Goal: Task Accomplishment & Management: Manage account settings

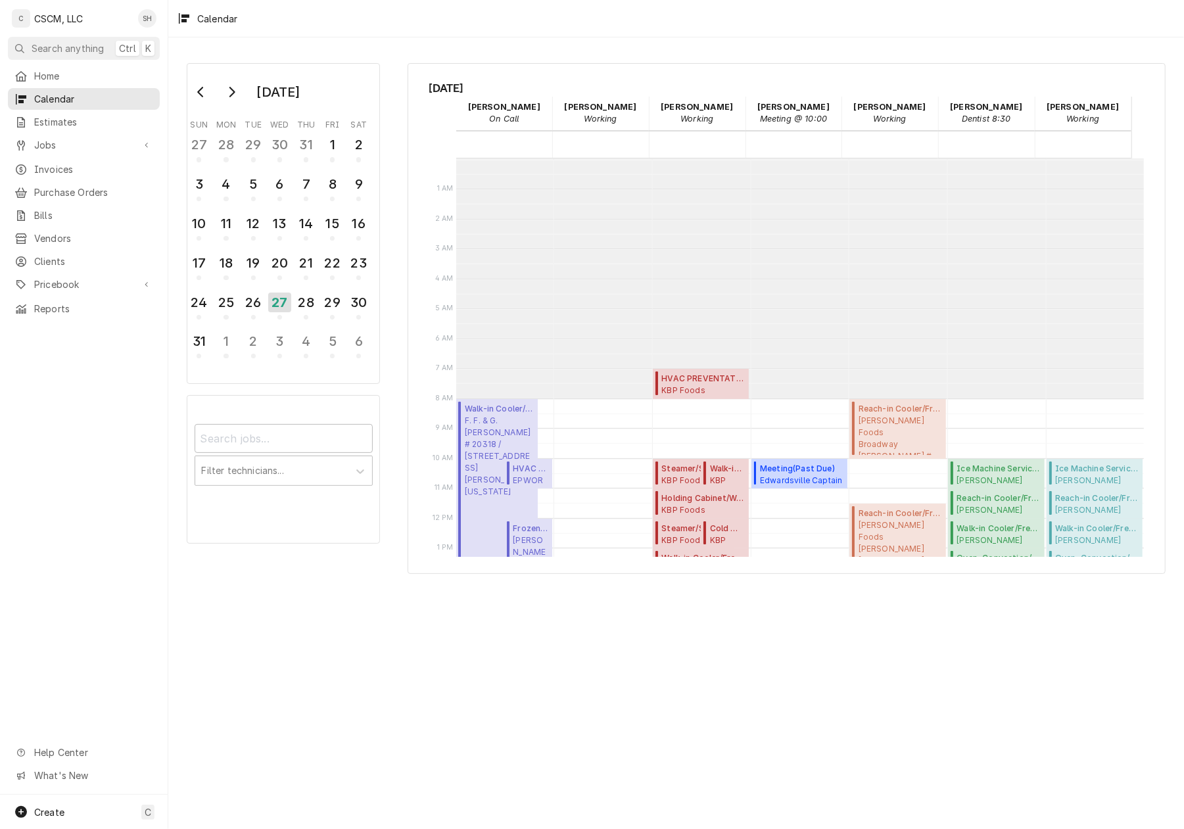
scroll to position [239, 0]
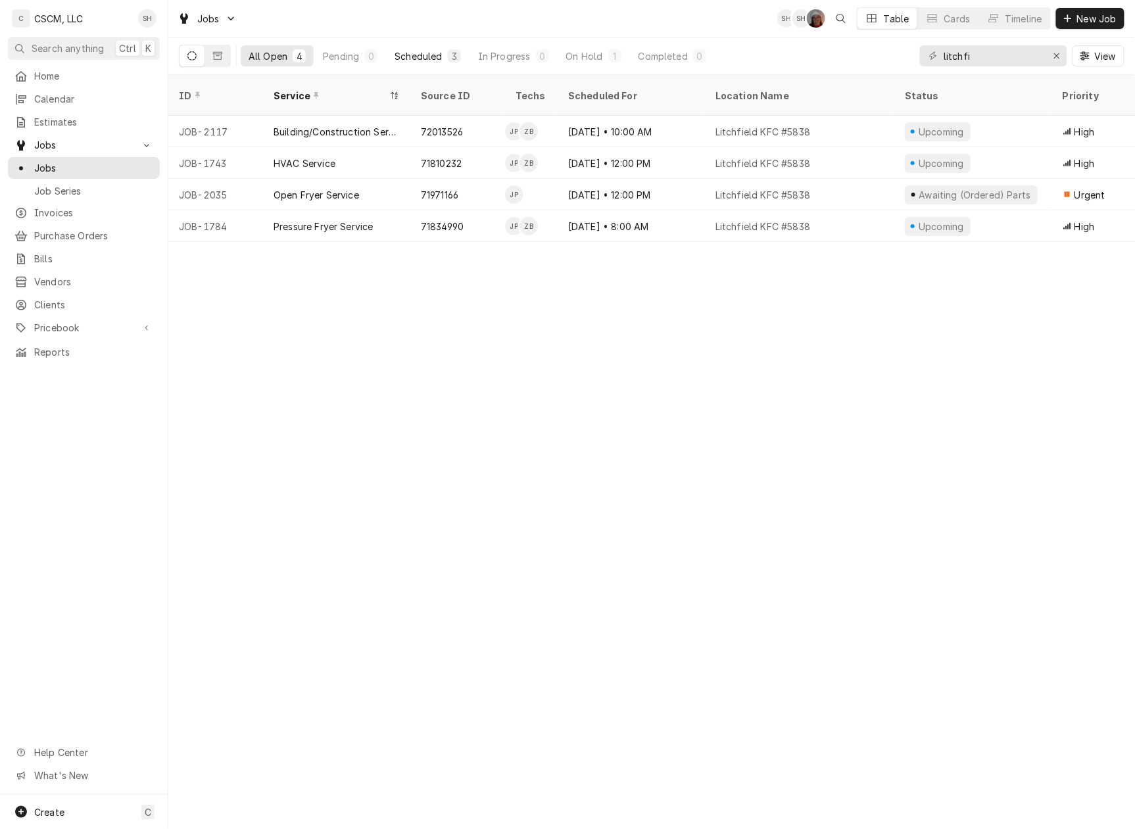
click at [424, 64] on button "Scheduled 3" at bounding box center [428, 55] width 82 height 21
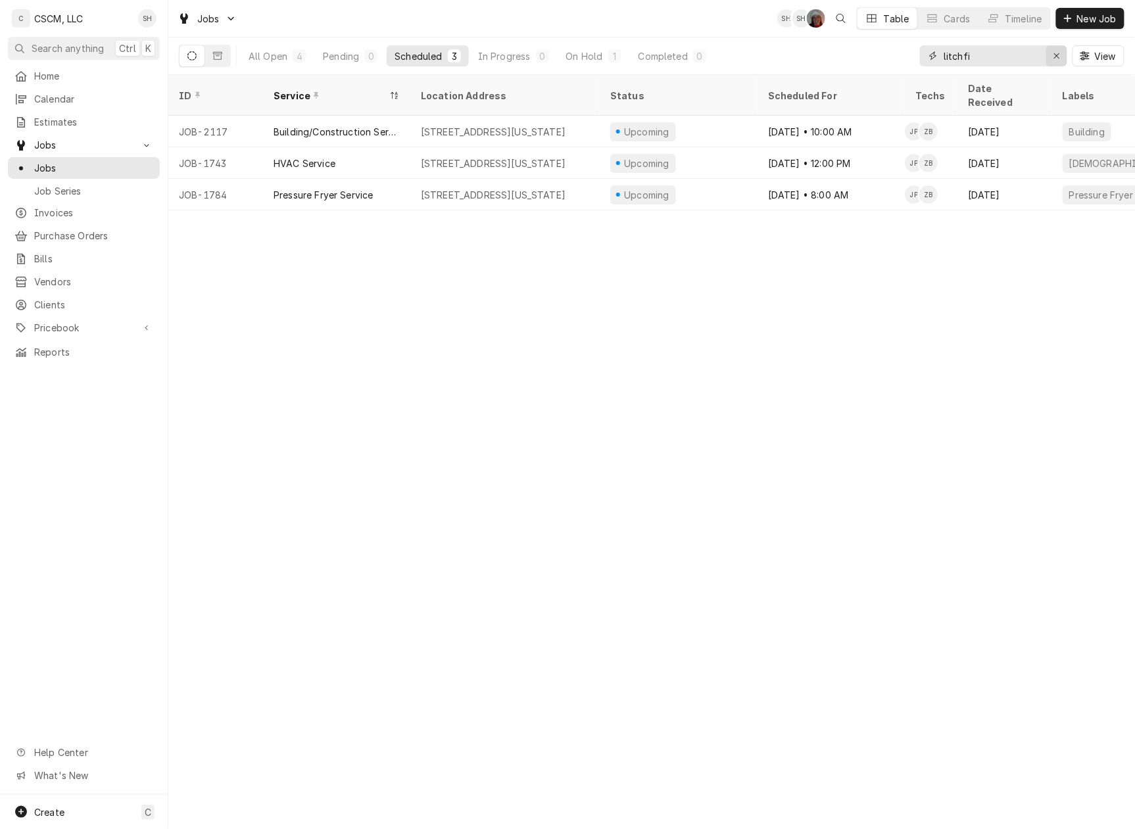
click at [1053, 53] on icon "Erase input" at bounding box center [1056, 55] width 7 height 9
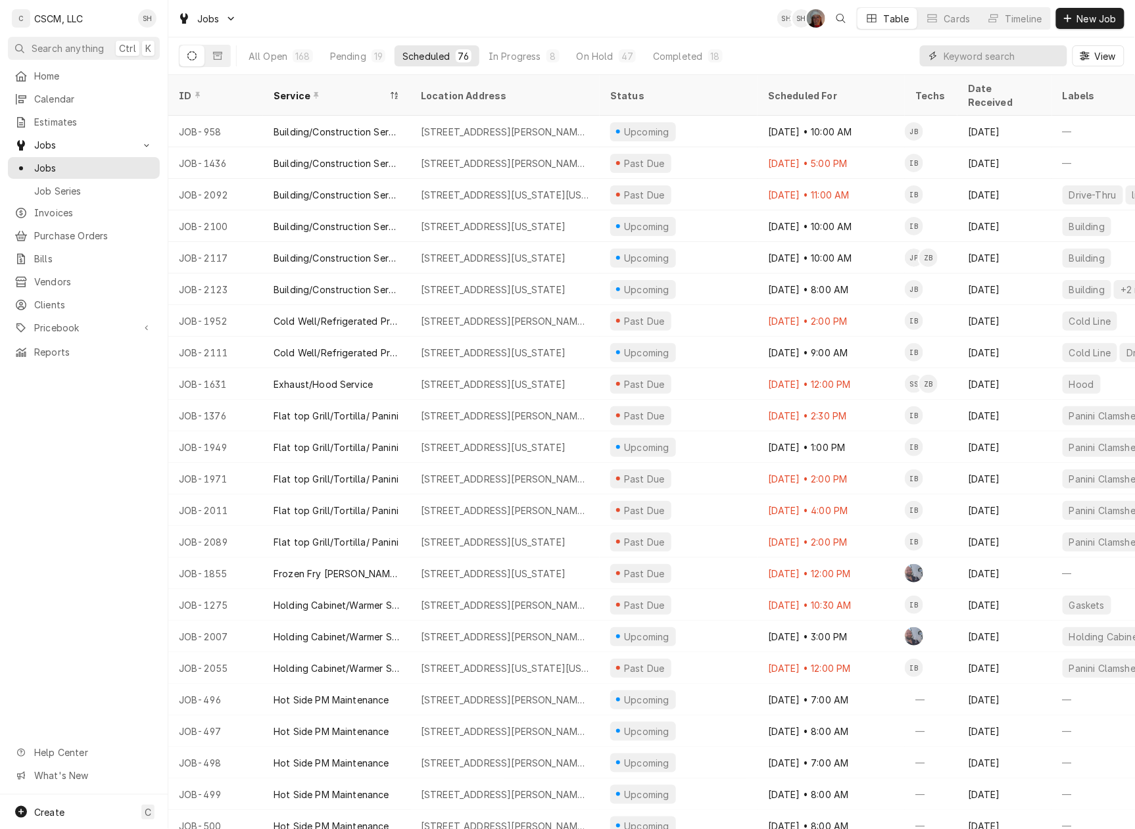
click at [999, 50] on input "Dynamic Content Wrapper" at bounding box center [1002, 55] width 117 height 21
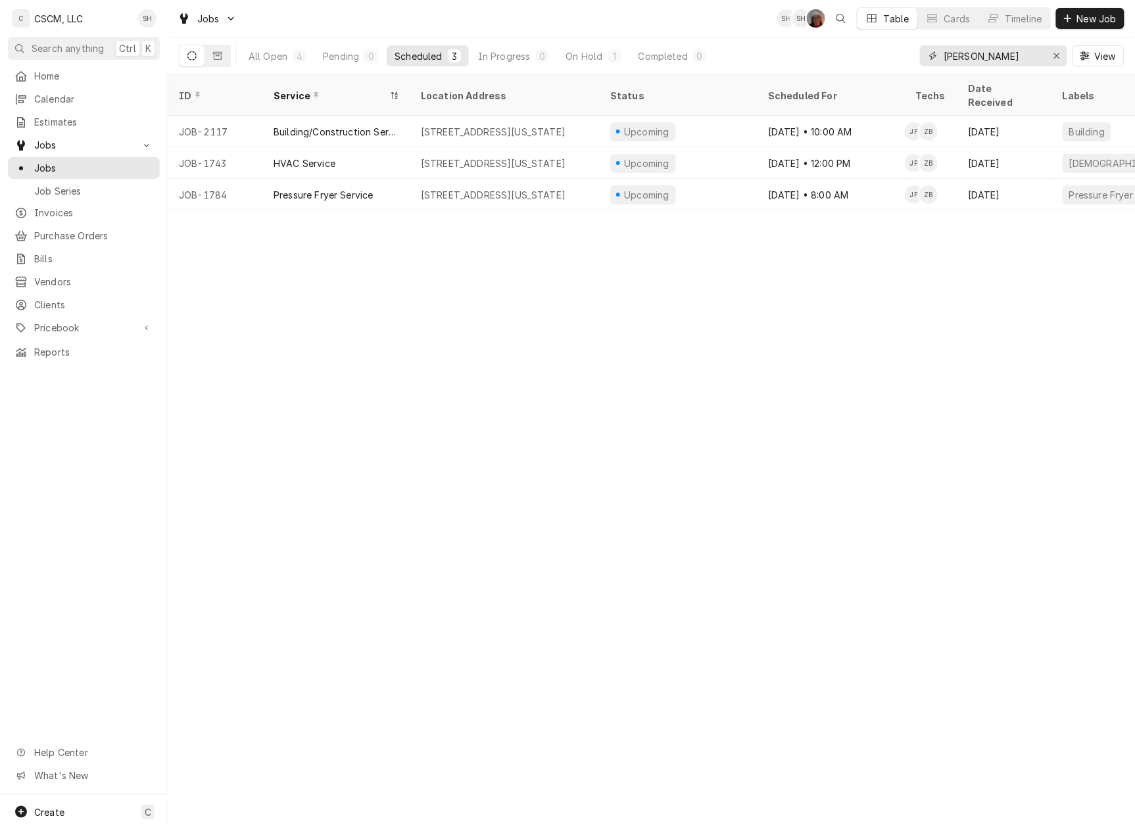
type input "litch"
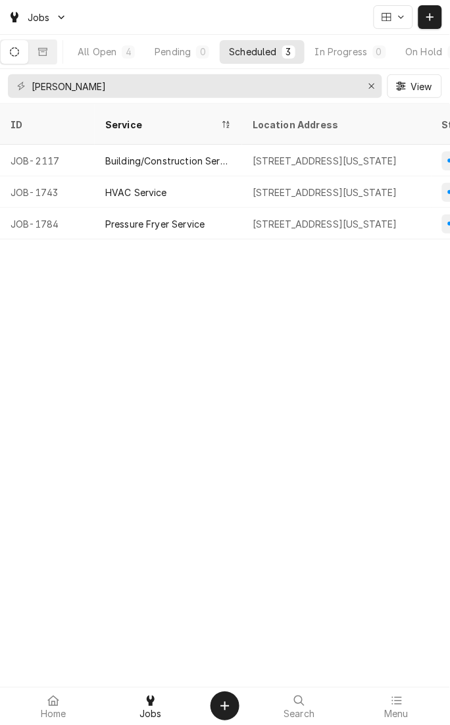
click at [293, 372] on div "ID Service Location Address Status Scheduled For Techs Date Received Labels Cli…" at bounding box center [225, 414] width 450 height 621
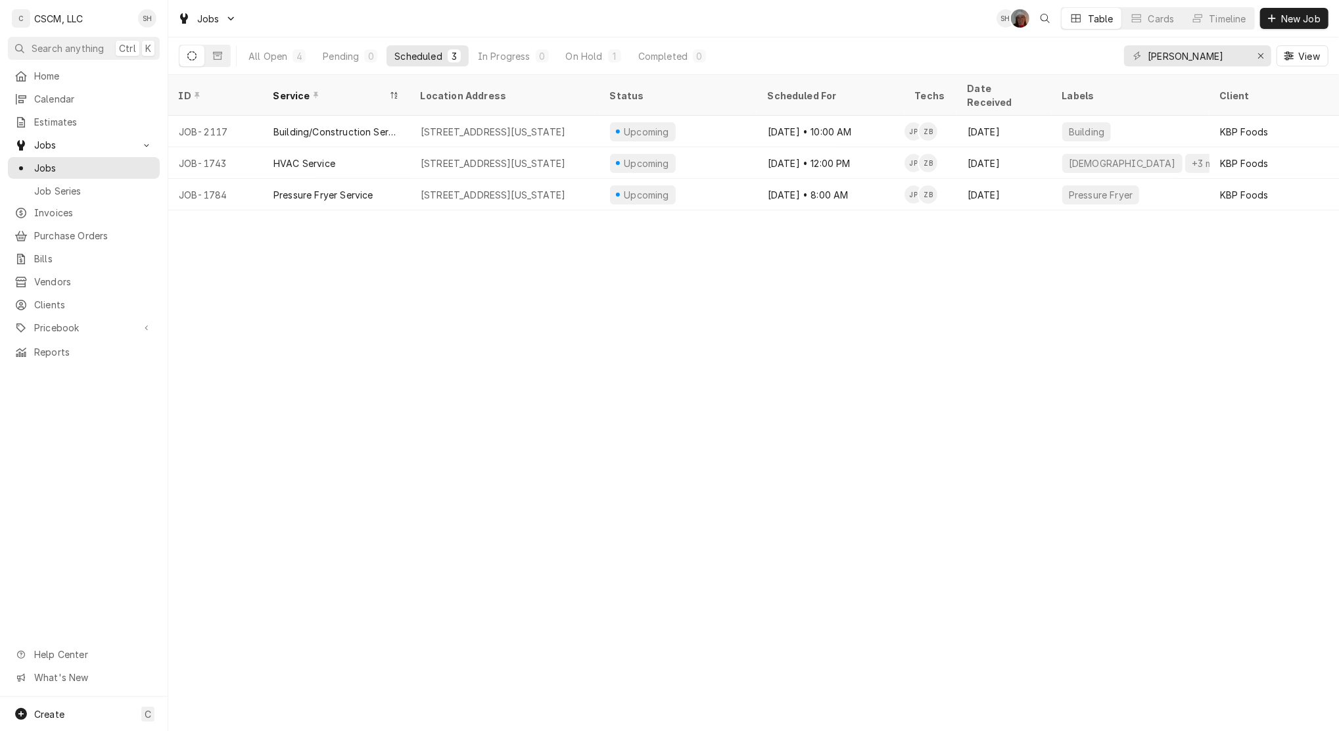
click at [335, 51] on div "Pending" at bounding box center [341, 56] width 36 height 14
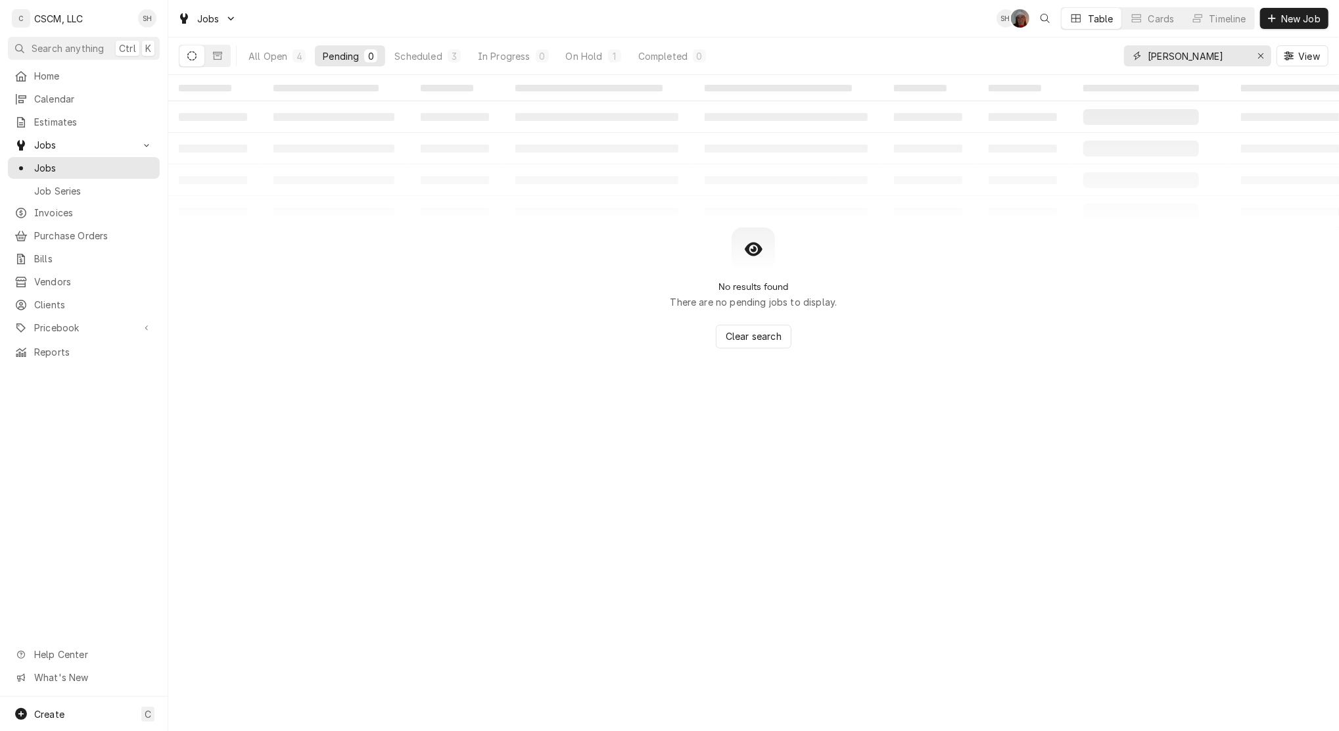
click at [1134, 56] on icon "Erase input" at bounding box center [1260, 55] width 5 height 5
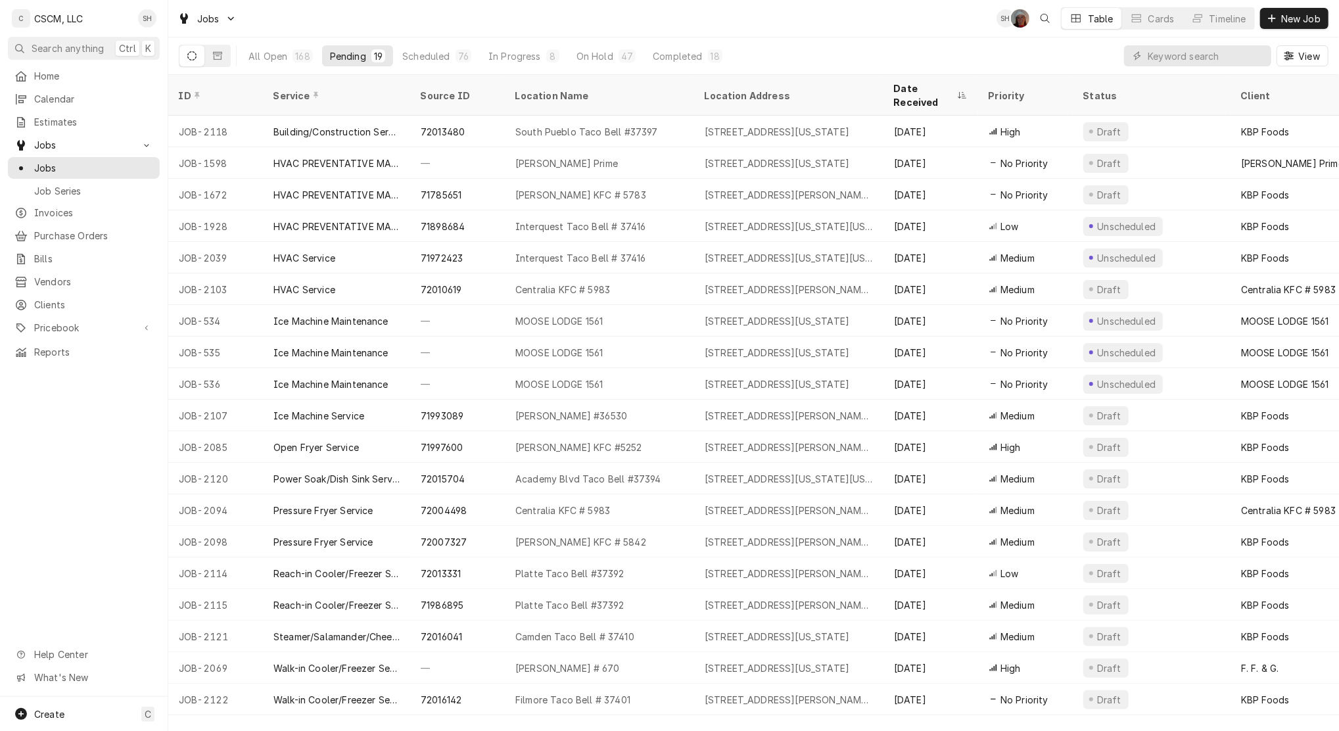
click at [430, 52] on div "Scheduled" at bounding box center [425, 56] width 47 height 14
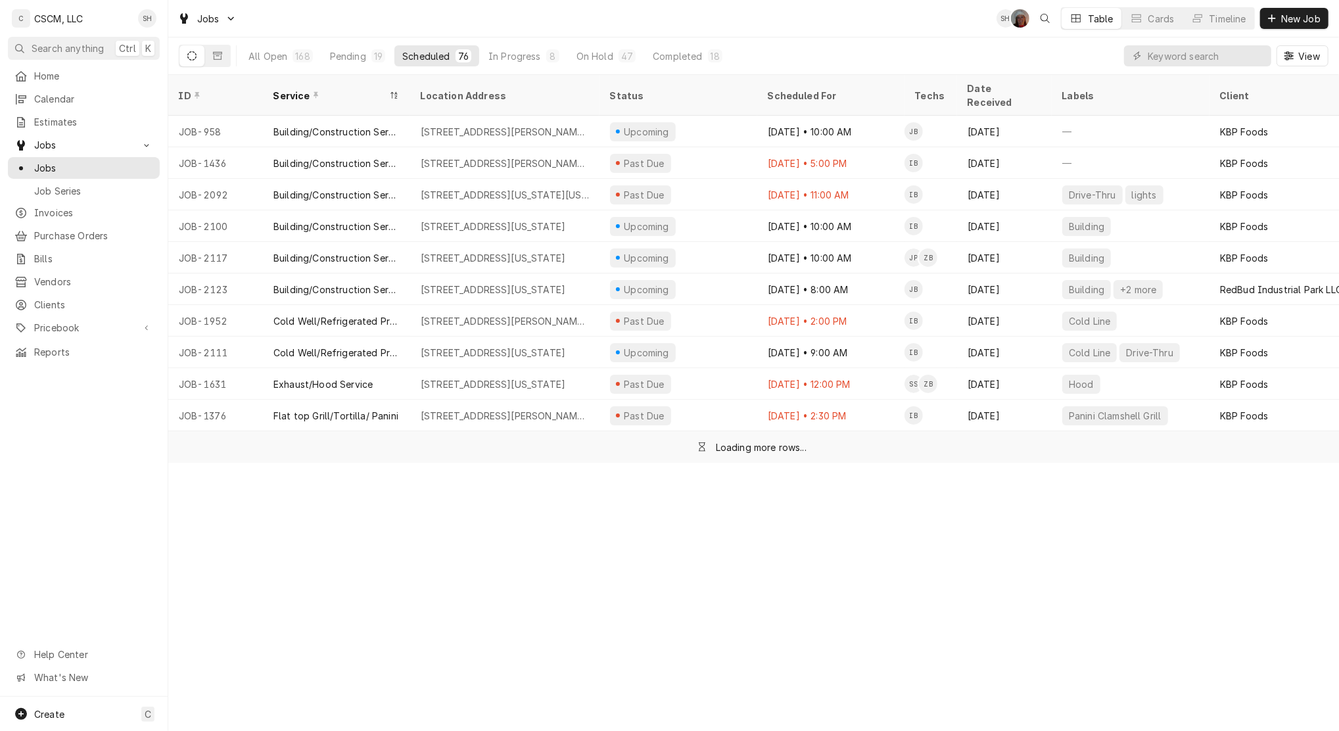
click at [86, 98] on span "Calendar" at bounding box center [93, 99] width 119 height 14
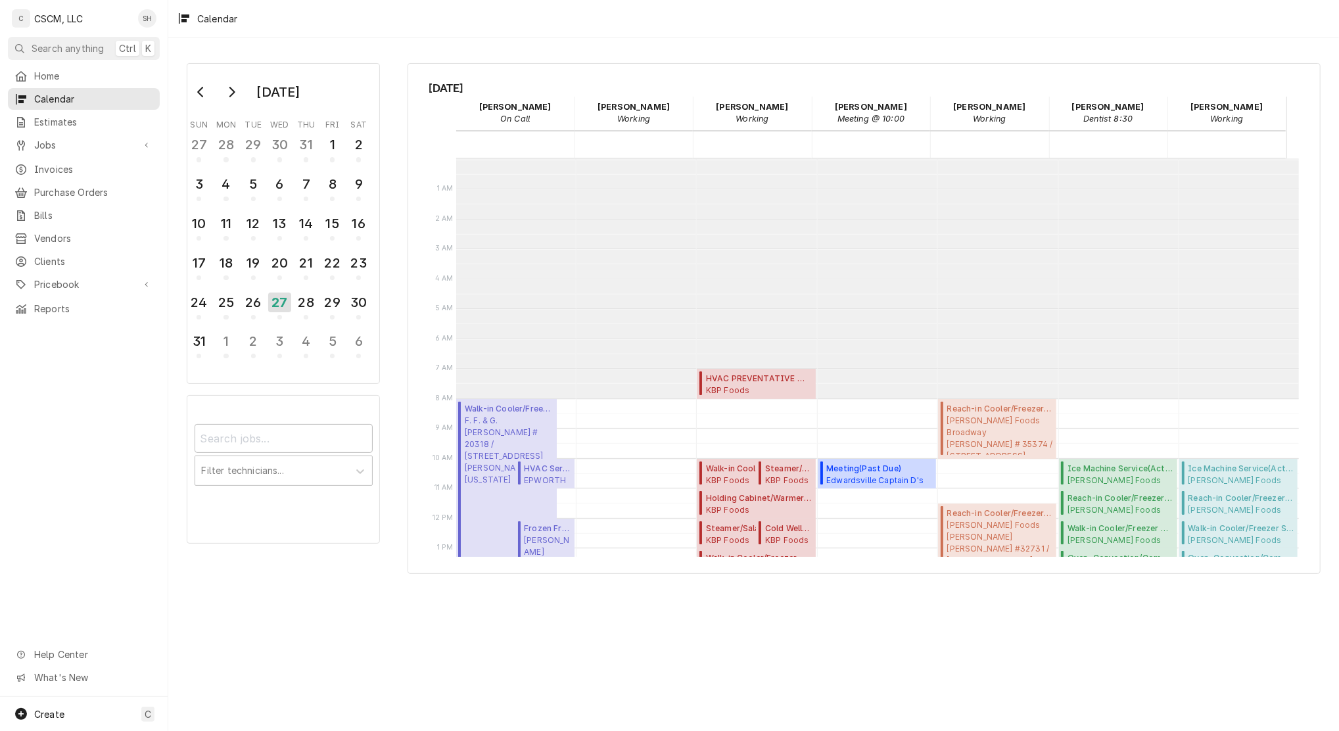
scroll to position [239, 0]
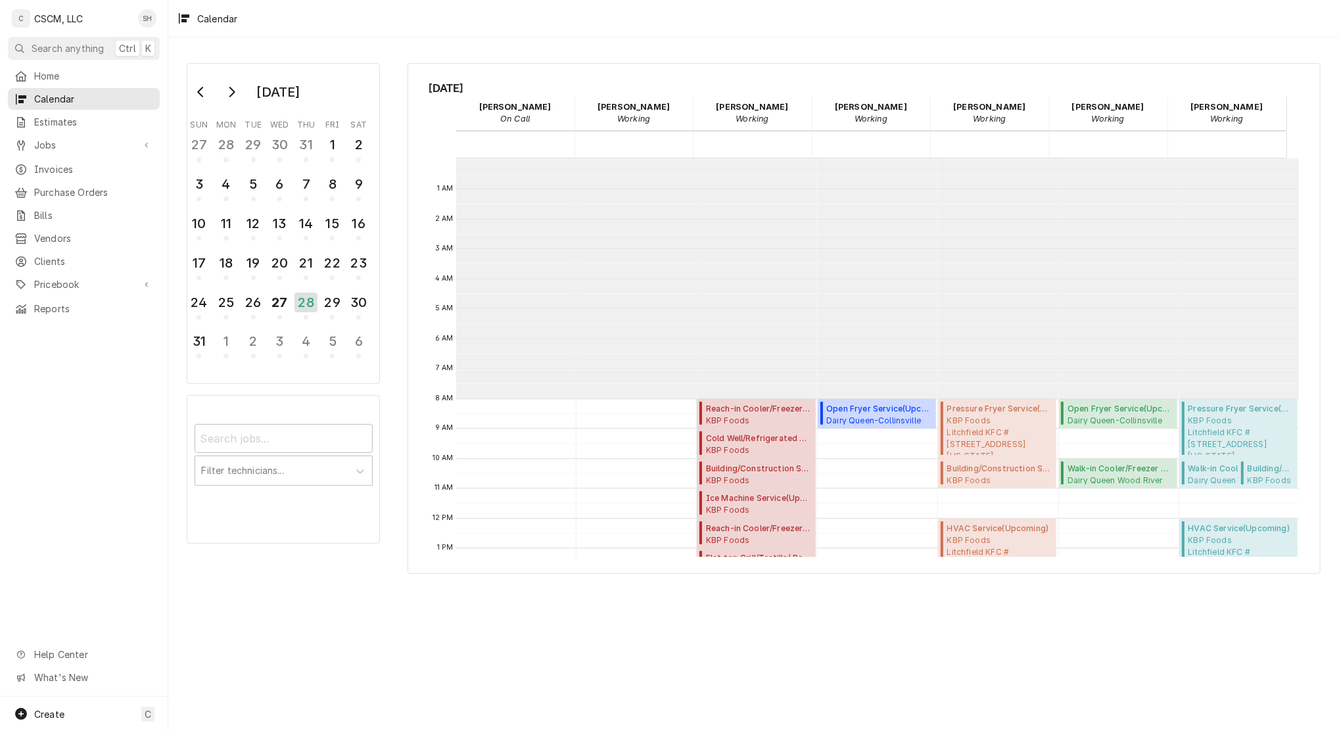
scroll to position [239, 0]
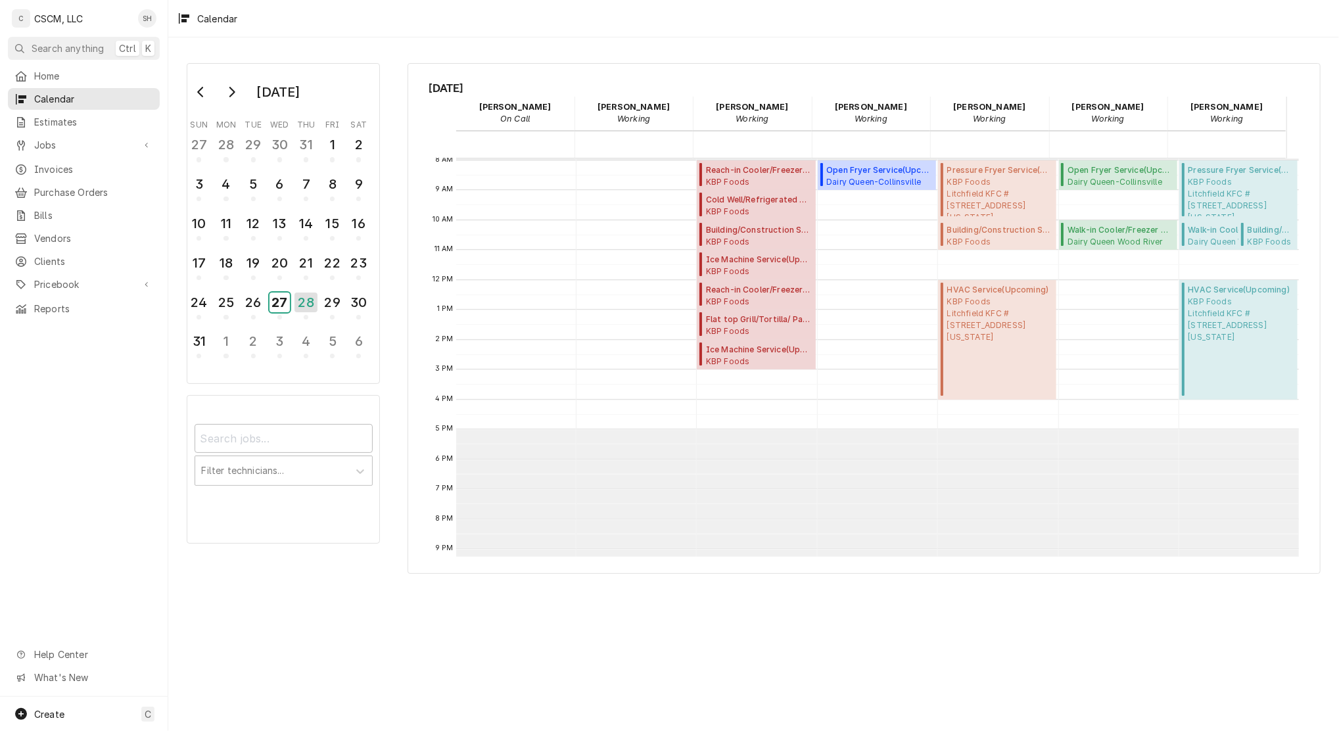
click at [285, 300] on div "27" at bounding box center [280, 303] width 20 height 20
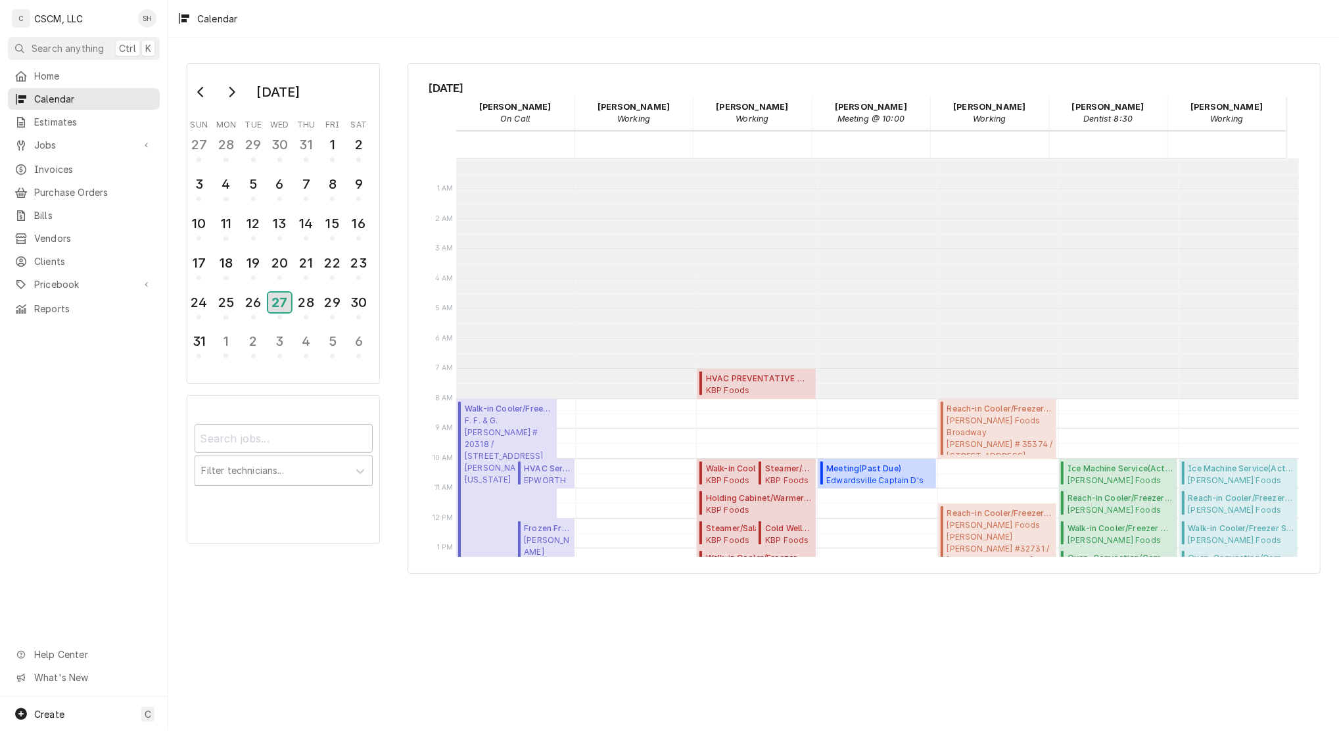
scroll to position [239, 0]
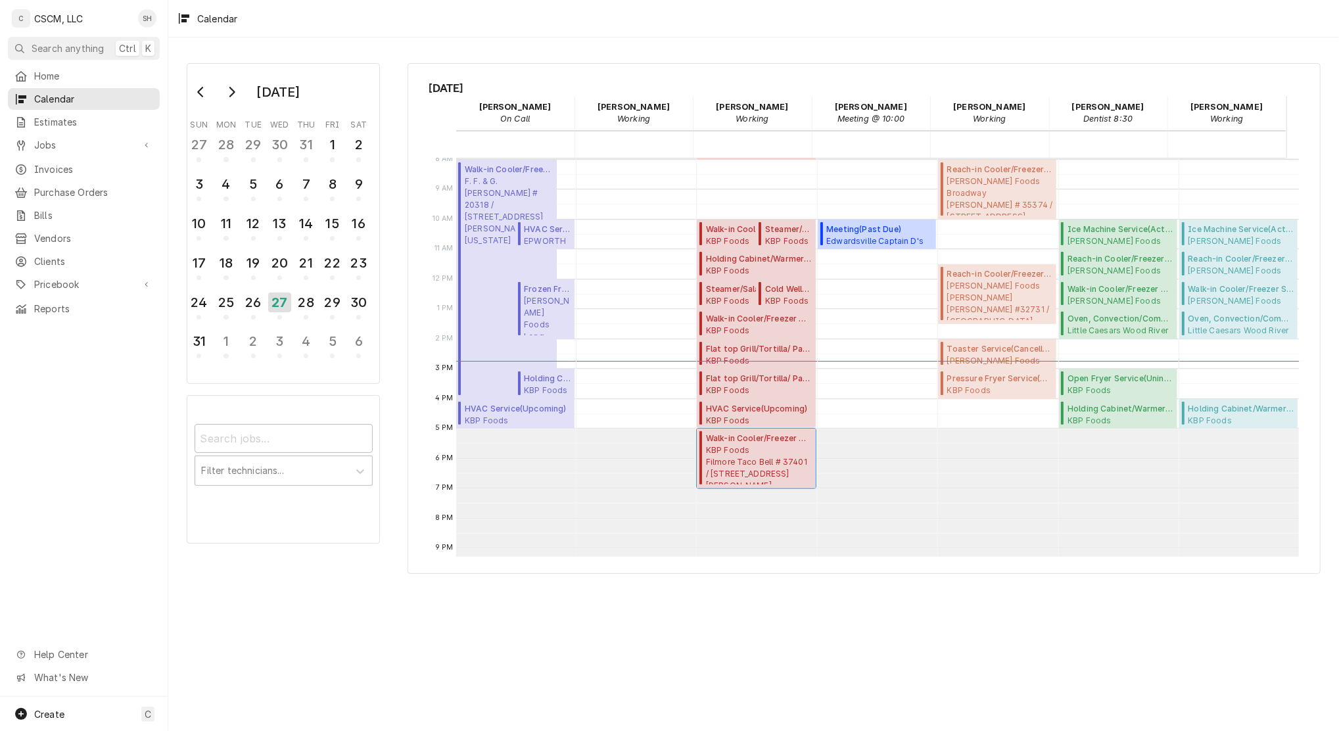
click at [764, 454] on span "KBP Foods Filmore Taco Bell # 37401 / 325 E. Fillmore St, Colorado Springs, Col…" at bounding box center [759, 464] width 106 height 40
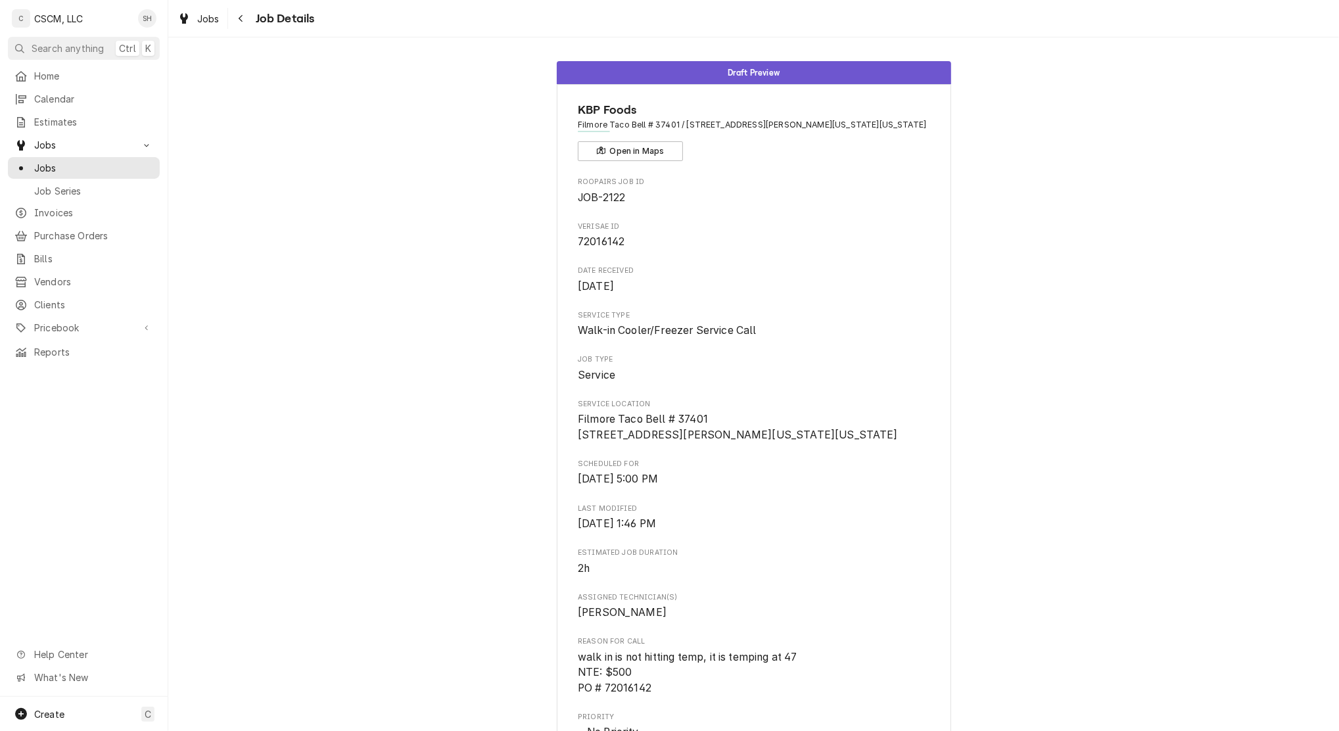
click at [764, 443] on span "Filmore Taco Bell # 37401 [STREET_ADDRESS][PERSON_NAME][US_STATE][US_STATE]" at bounding box center [754, 427] width 352 height 31
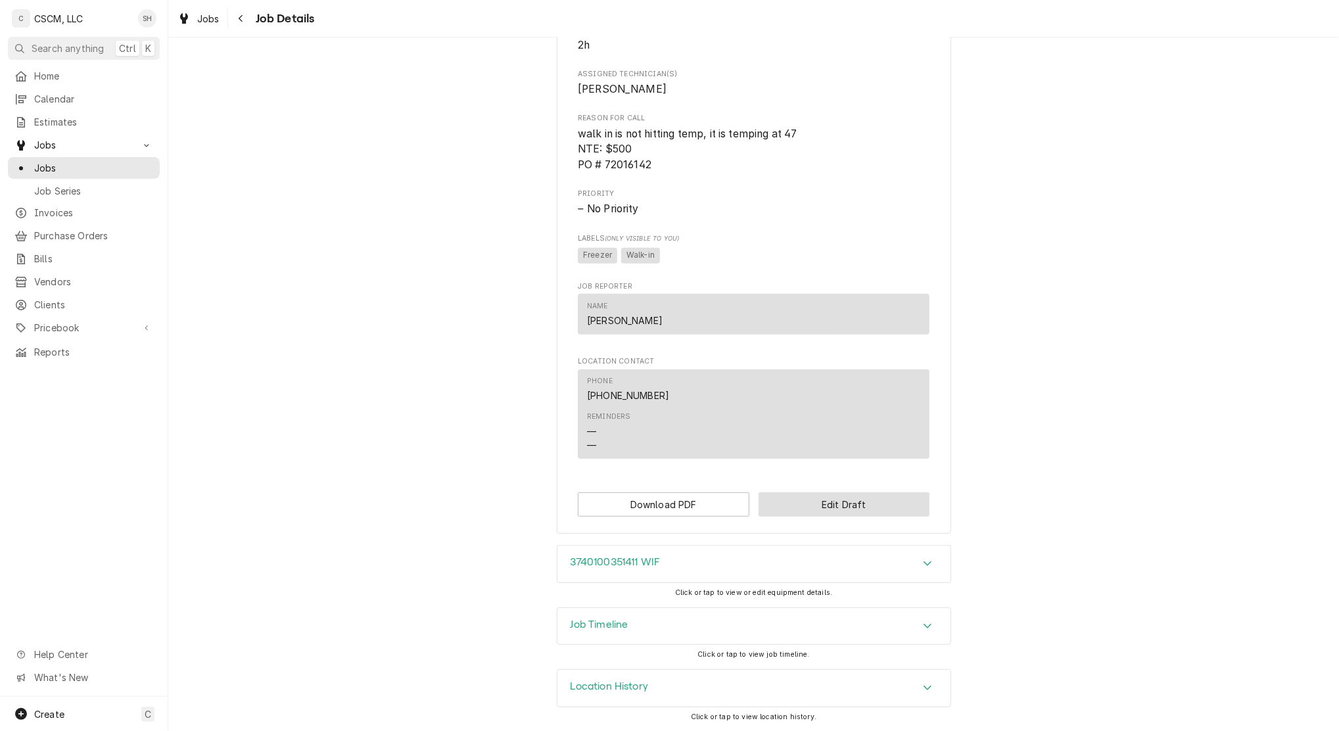
click at [821, 506] on button "Edit Draft" at bounding box center [845, 504] width 172 height 24
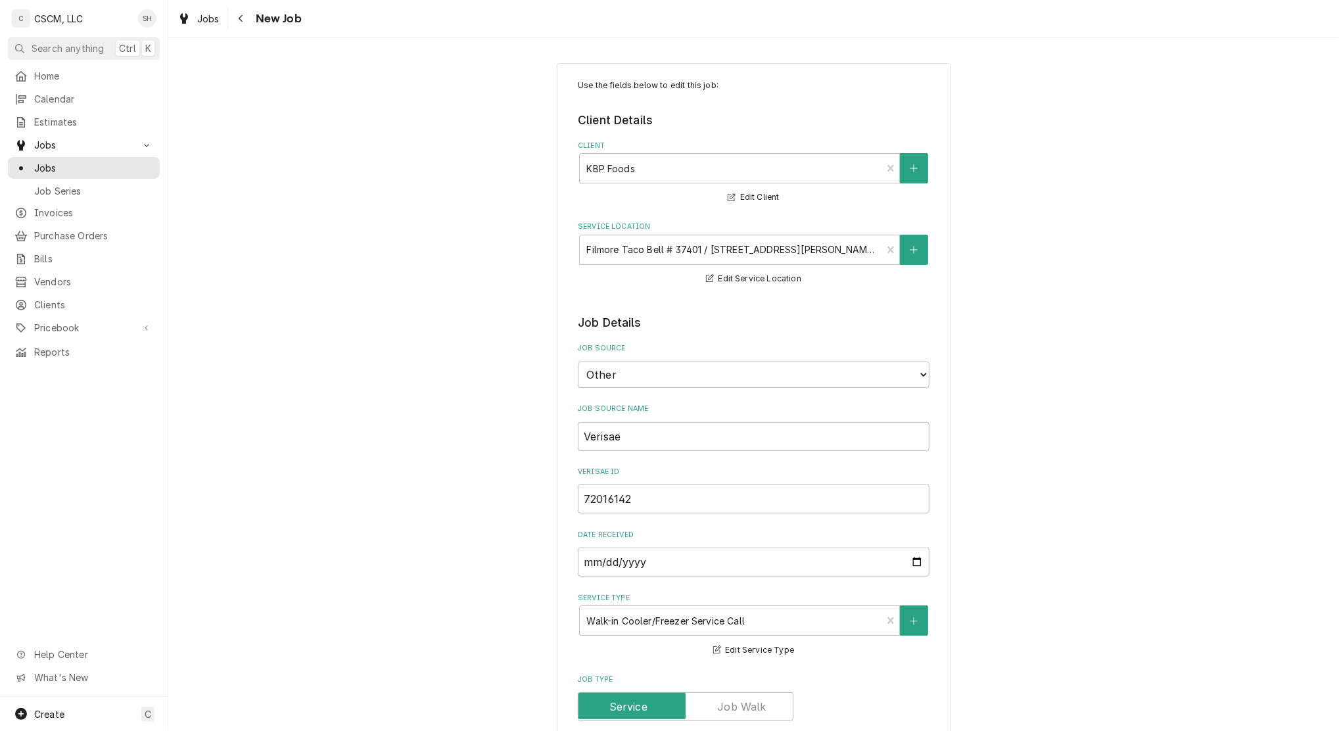
scroll to position [980, 0]
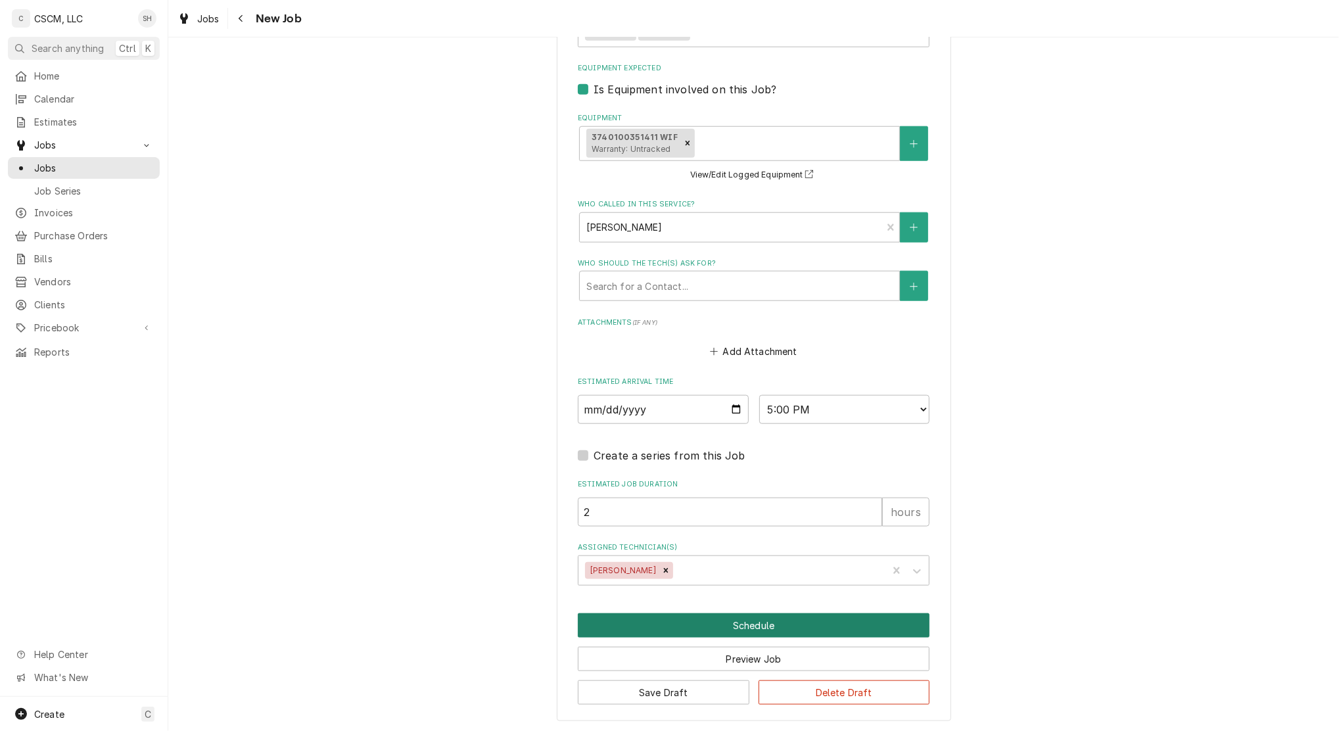
click at [759, 618] on button "Schedule" at bounding box center [754, 625] width 352 height 24
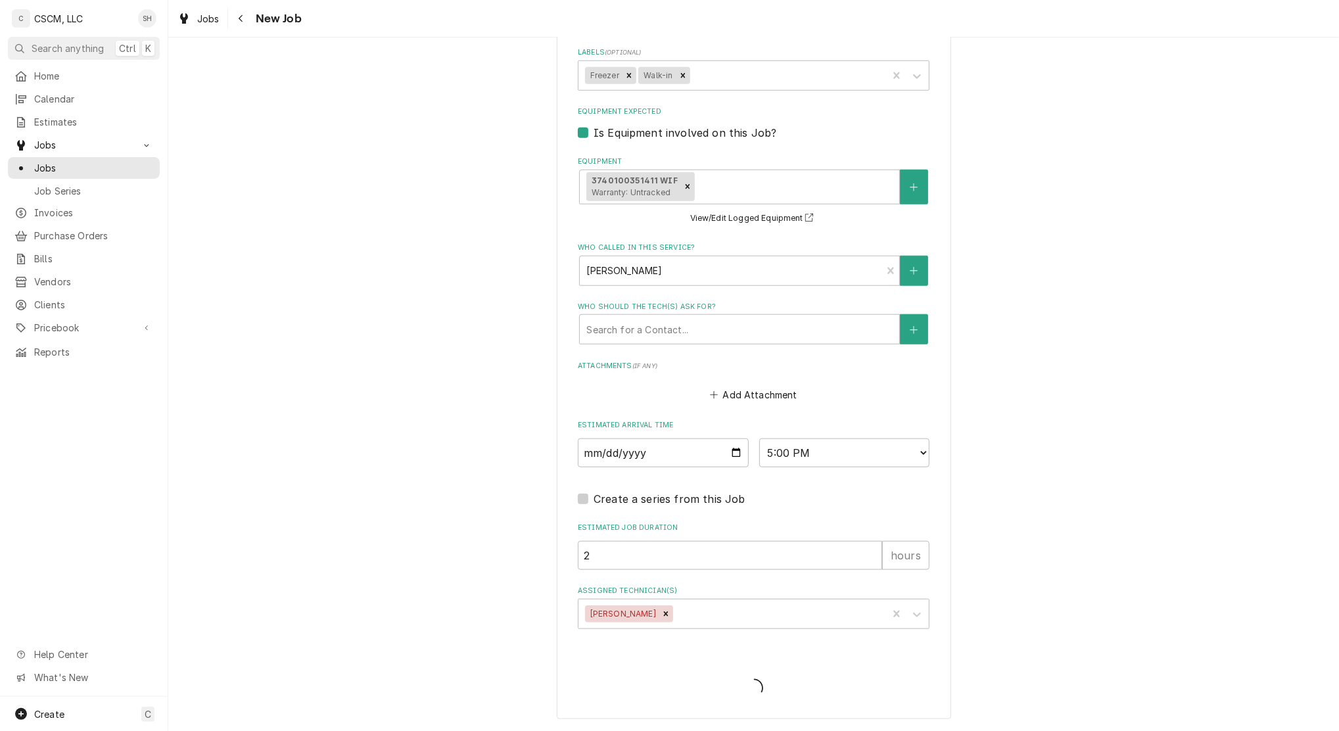
scroll to position [934, 0]
type textarea "x"
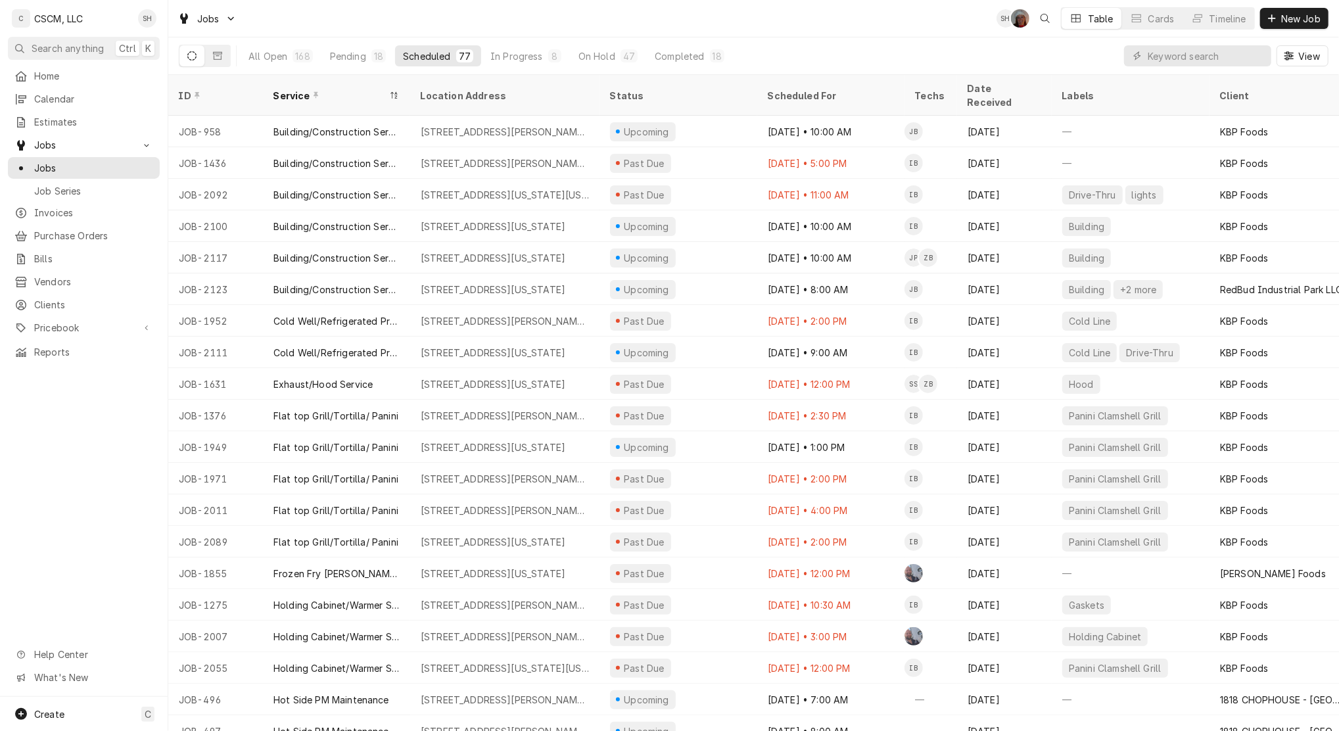
click at [656, 49] on div "Completed" at bounding box center [679, 56] width 49 height 14
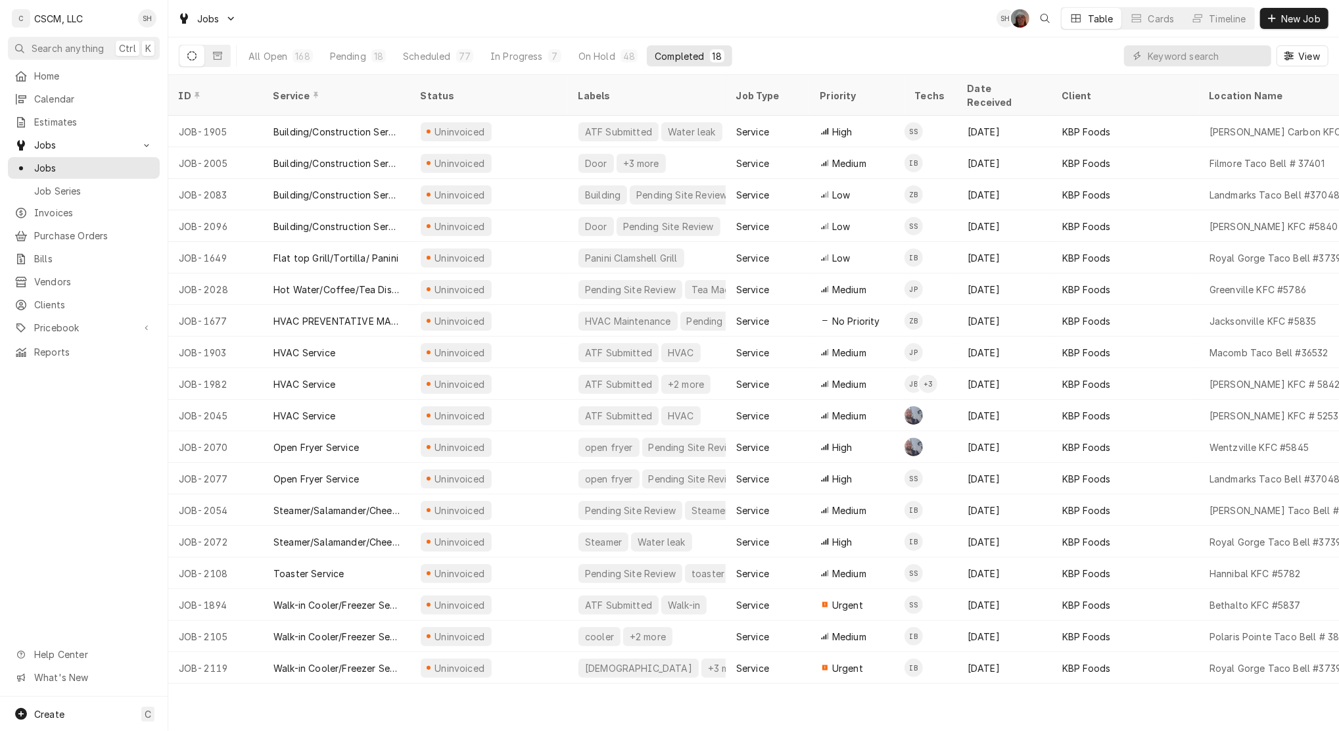
click at [425, 2] on div "Jobs SH DV Table Cards Timeline New Job" at bounding box center [753, 18] width 1171 height 37
click at [83, 97] on span "Calendar" at bounding box center [93, 99] width 119 height 14
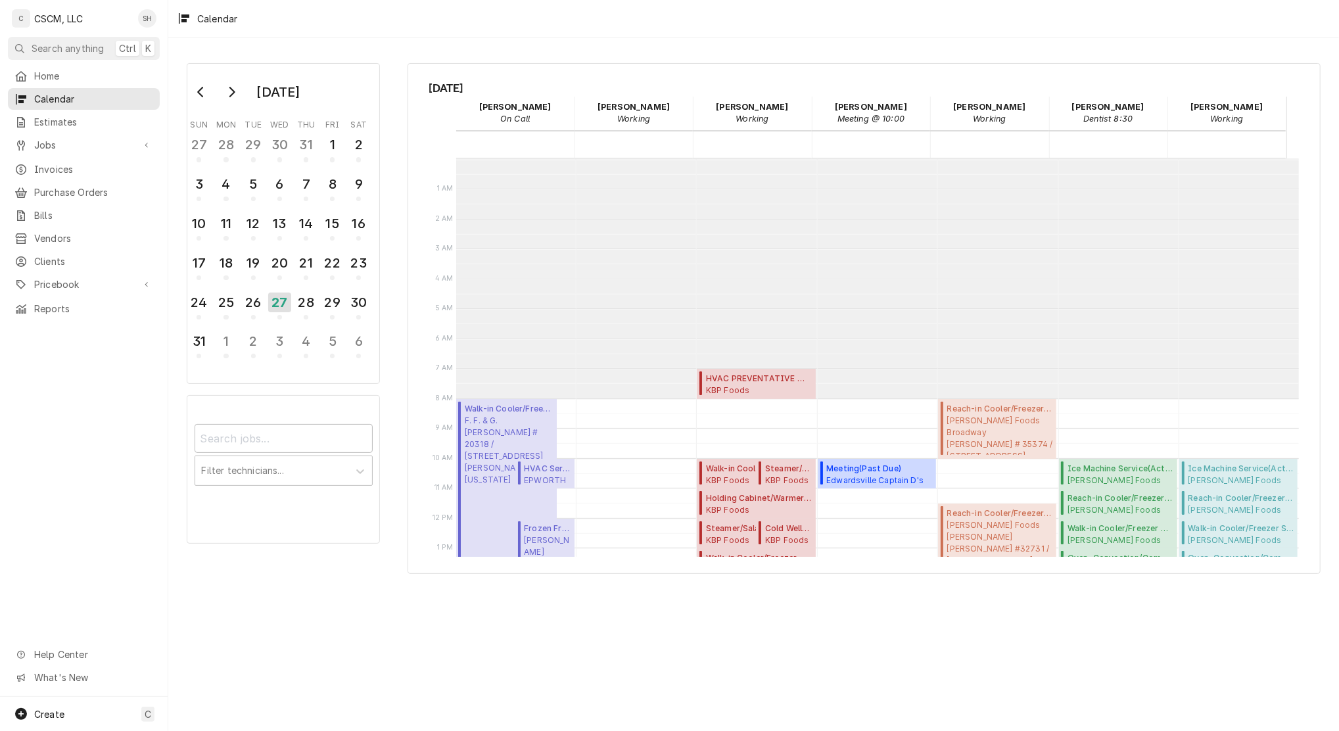
scroll to position [239, 0]
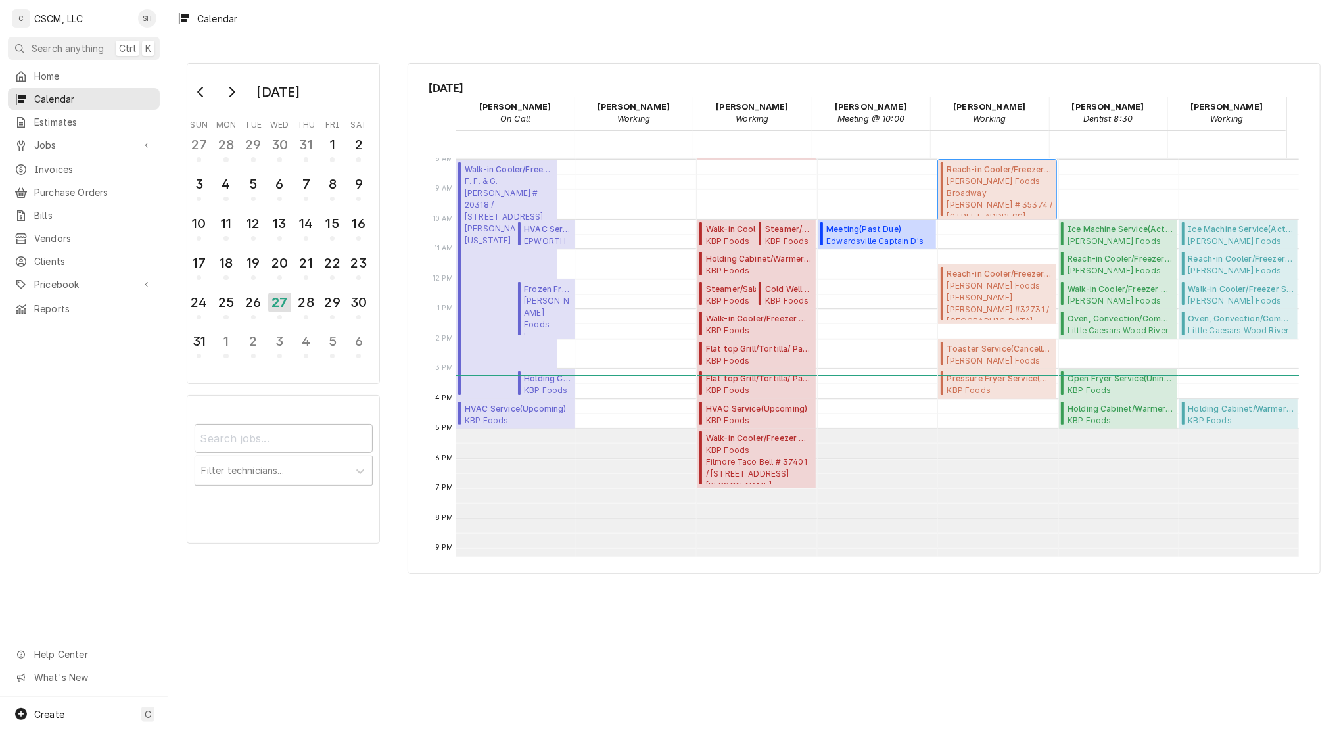
click at [971, 180] on span "Estel Foods Broadway McDonald's # 35374 / 6124 N Broadway, St. Louis, Missouri …" at bounding box center [1000, 196] width 106 height 40
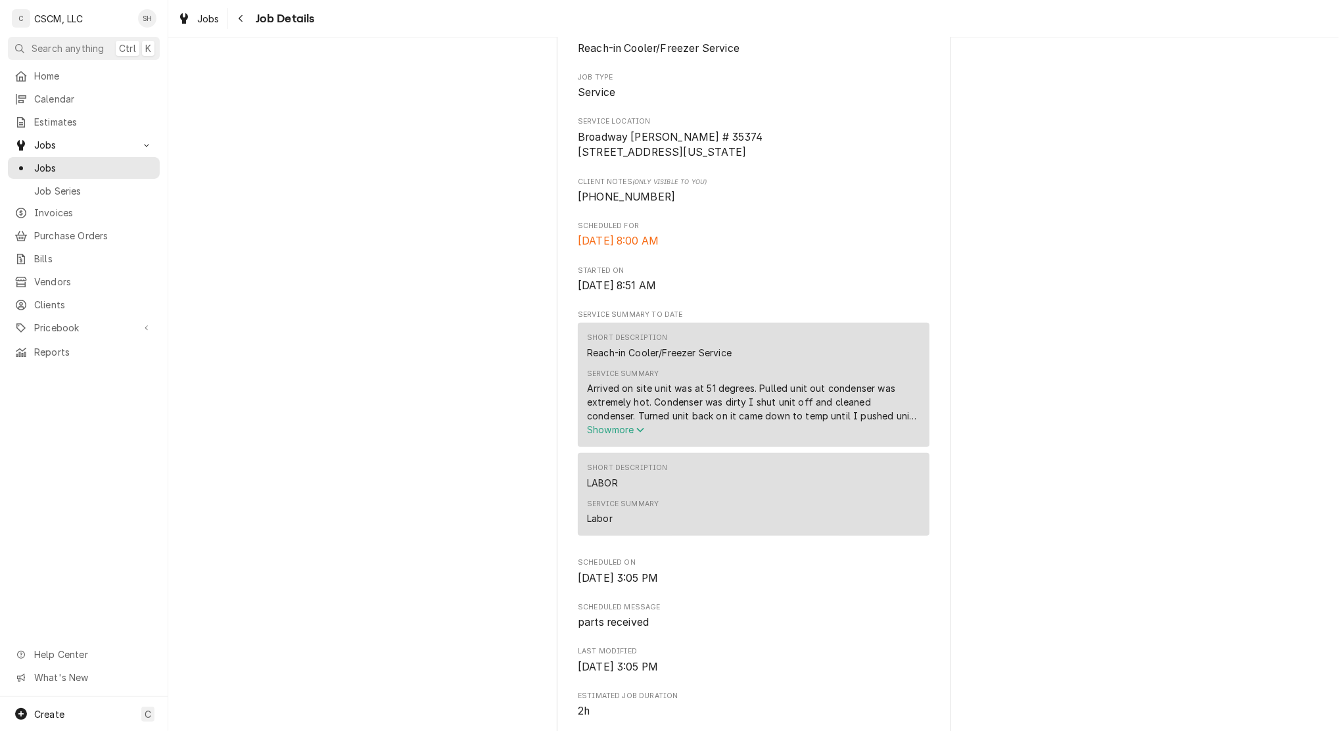
scroll to position [325, 0]
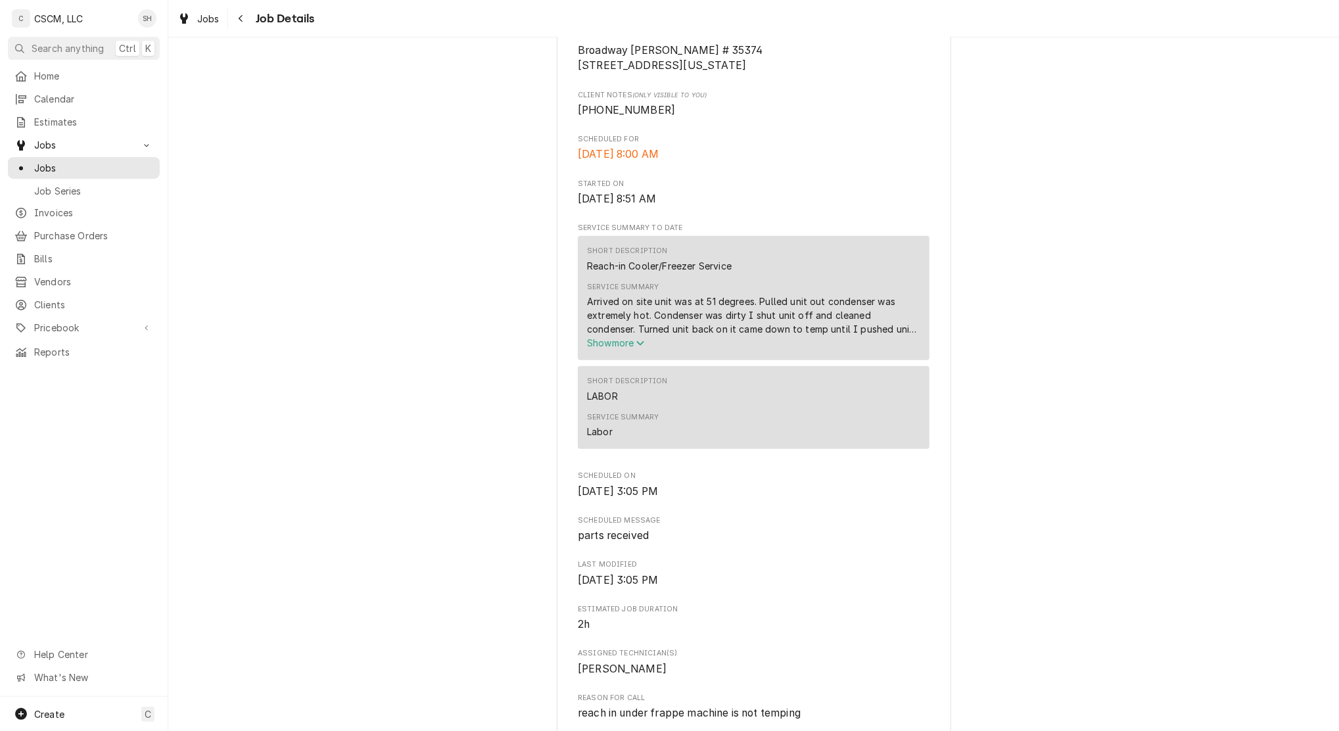
click at [239, 14] on icon "Navigate back" at bounding box center [241, 18] width 6 height 9
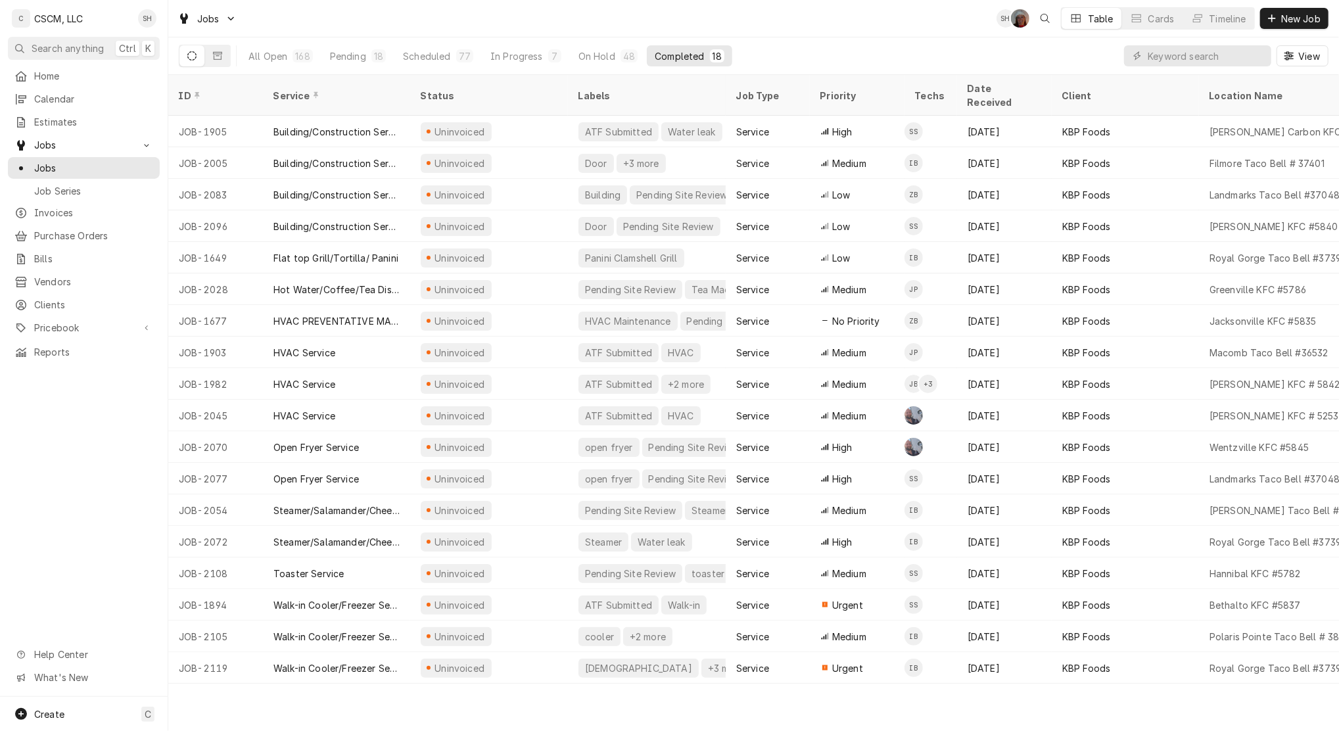
click at [85, 95] on span "Calendar" at bounding box center [93, 99] width 119 height 14
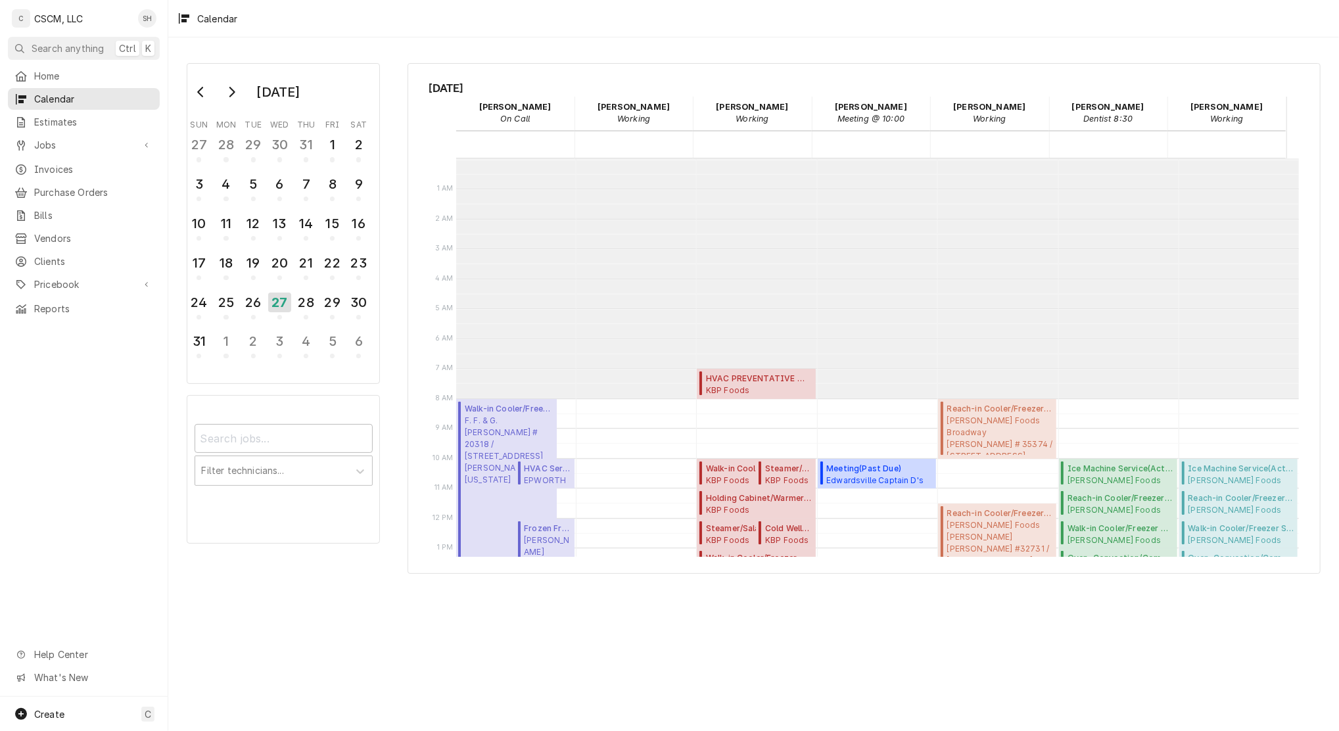
scroll to position [239, 0]
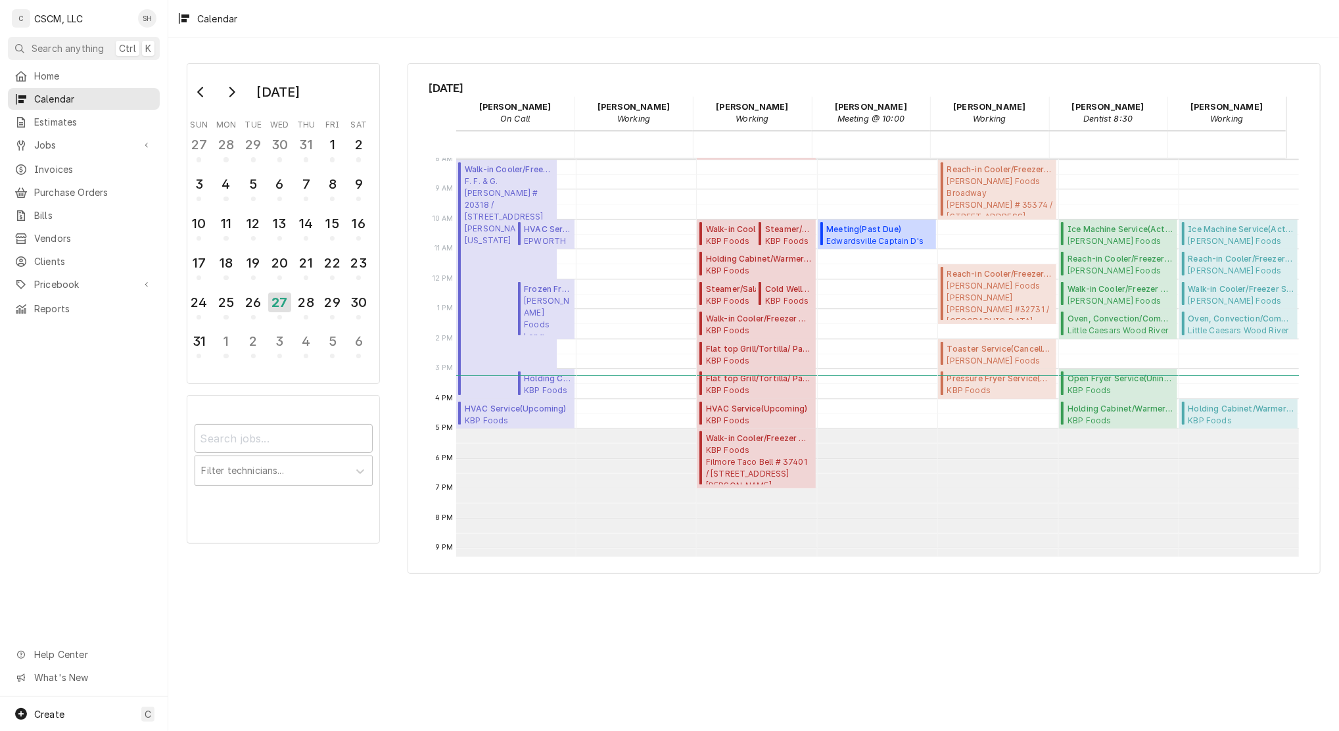
click at [972, 606] on div "August 2025 Sun Mon Tue Wed Thu Fri Sat 27 28 29 30 31 1 2 3 4 5 6 7 8 9 10 11 …" at bounding box center [753, 384] width 1171 height 694
click at [308, 302] on div "28" at bounding box center [306, 303] width 20 height 20
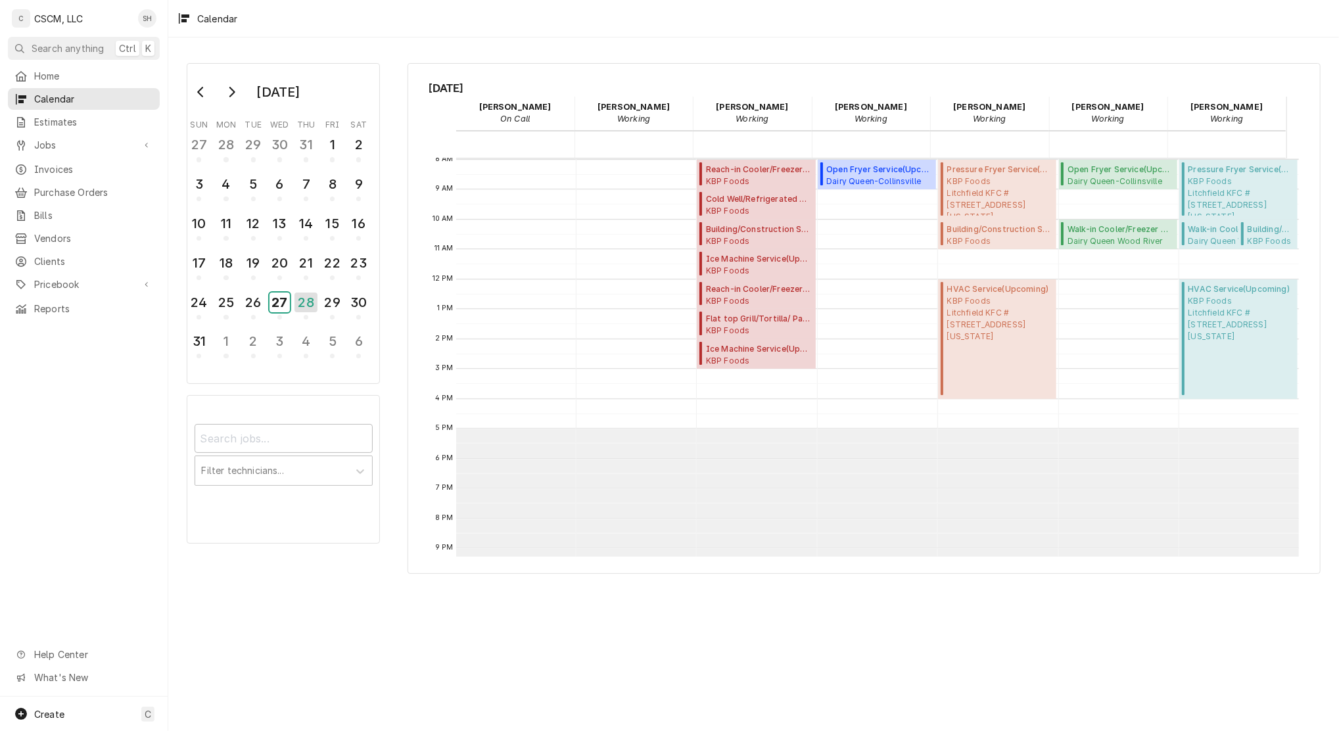
click at [281, 304] on div "27" at bounding box center [280, 303] width 20 height 20
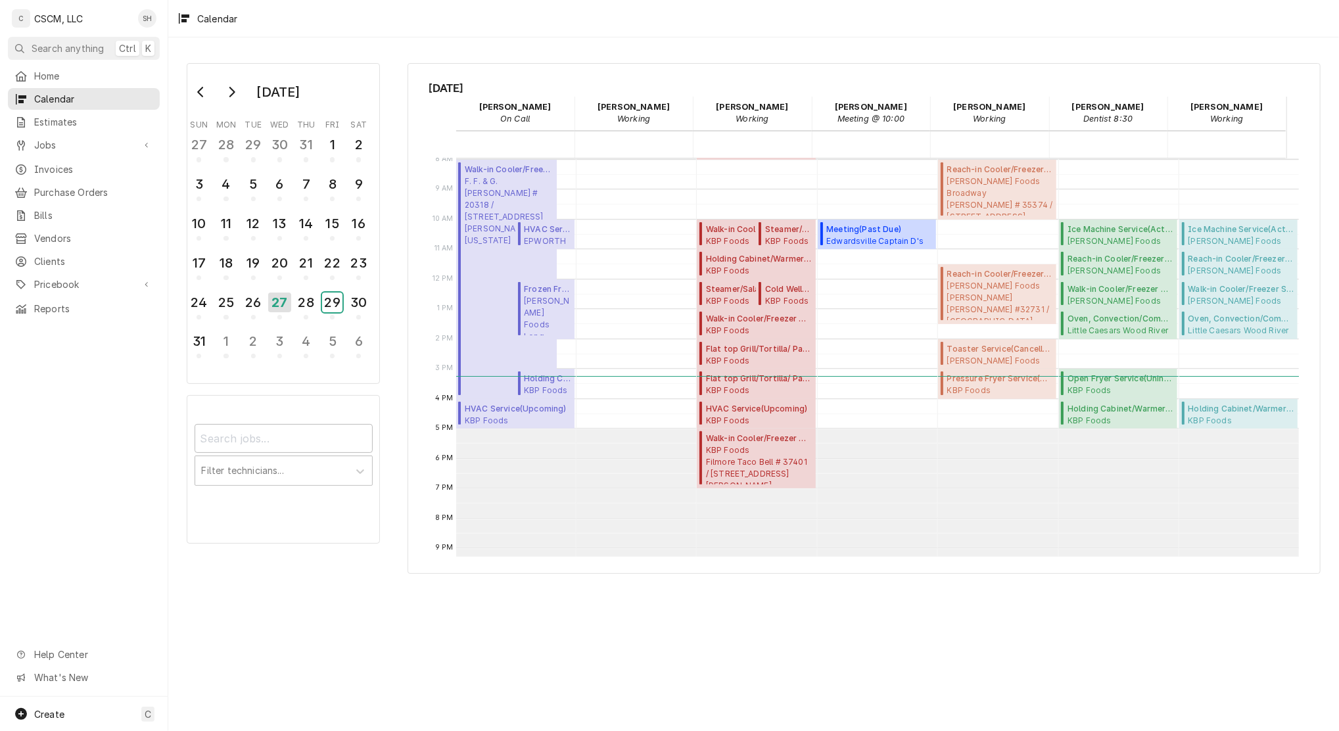
drag, startPoint x: 318, startPoint y: 307, endPoint x: 303, endPoint y: 302, distance: 15.8
click at [303, 302] on tr "24 25 26 27 28 29 30" at bounding box center [279, 308] width 186 height 39
click at [303, 302] on div "28" at bounding box center [306, 303] width 20 height 20
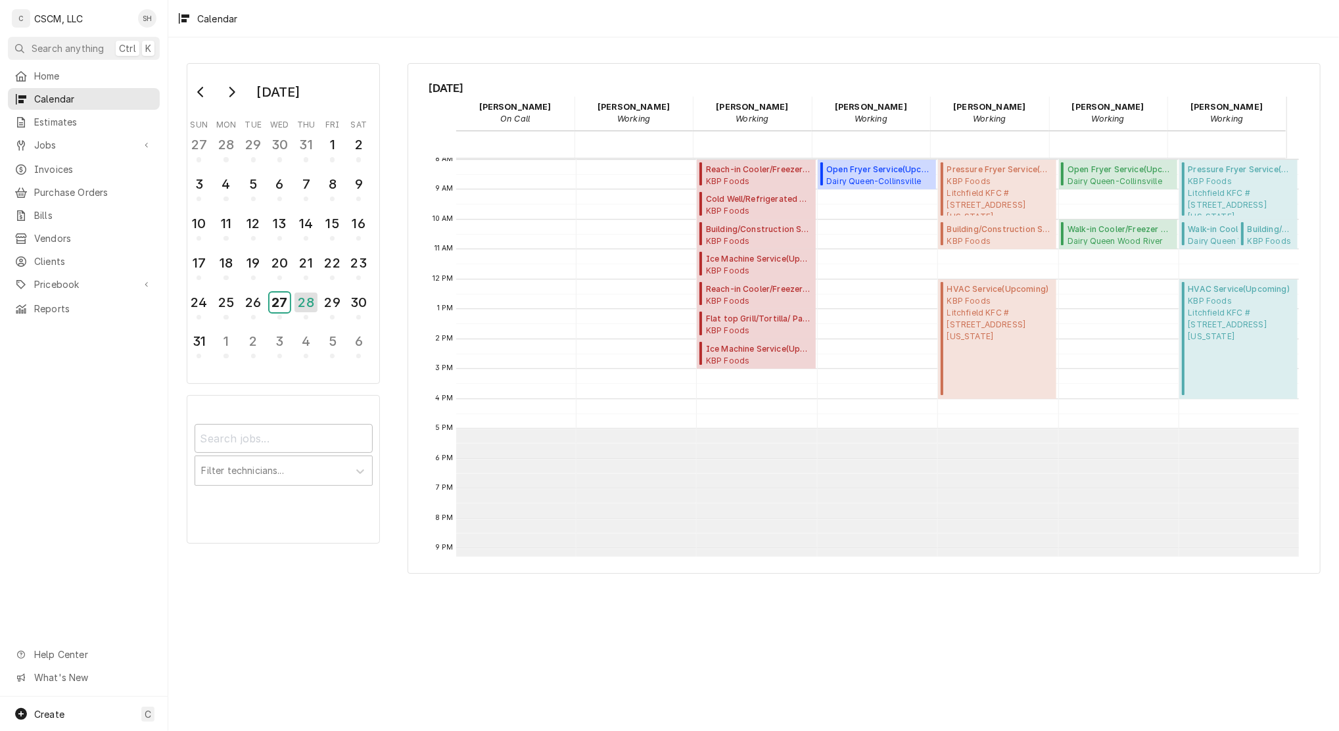
click at [279, 293] on div "27" at bounding box center [280, 303] width 20 height 20
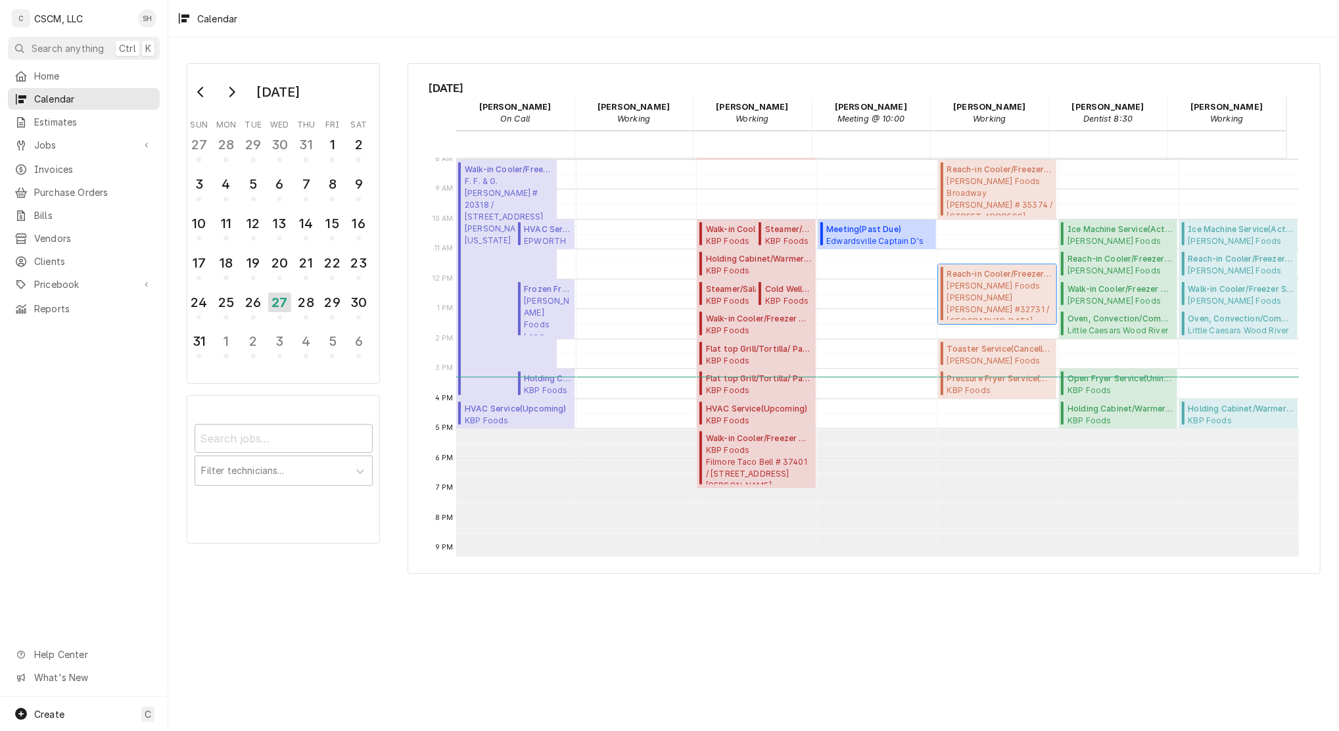
click at [982, 285] on span "Estel Foods Patterson McDonald's #32731 / 15 Florissant Oaks Shopping Center, F…" at bounding box center [1000, 300] width 106 height 40
click at [296, 295] on div "28" at bounding box center [306, 303] width 20 height 20
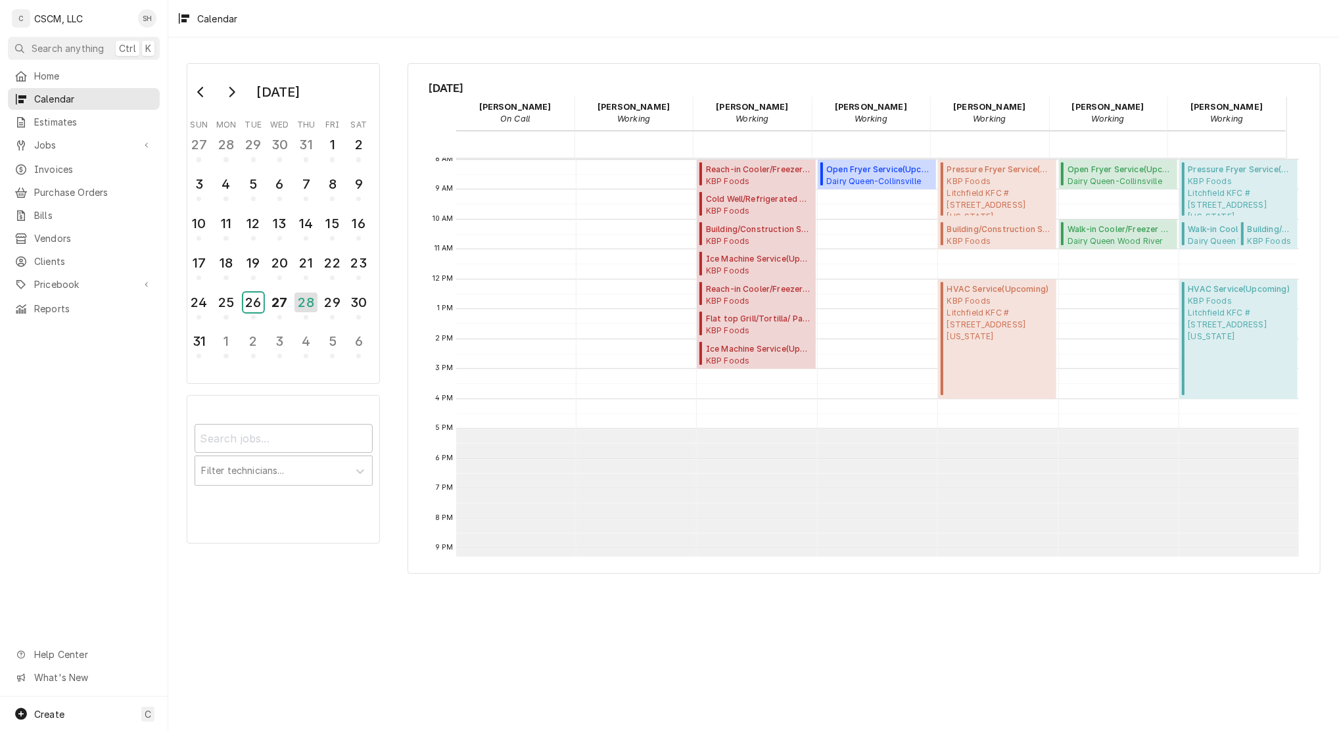
click at [256, 300] on div "26" at bounding box center [253, 303] width 20 height 20
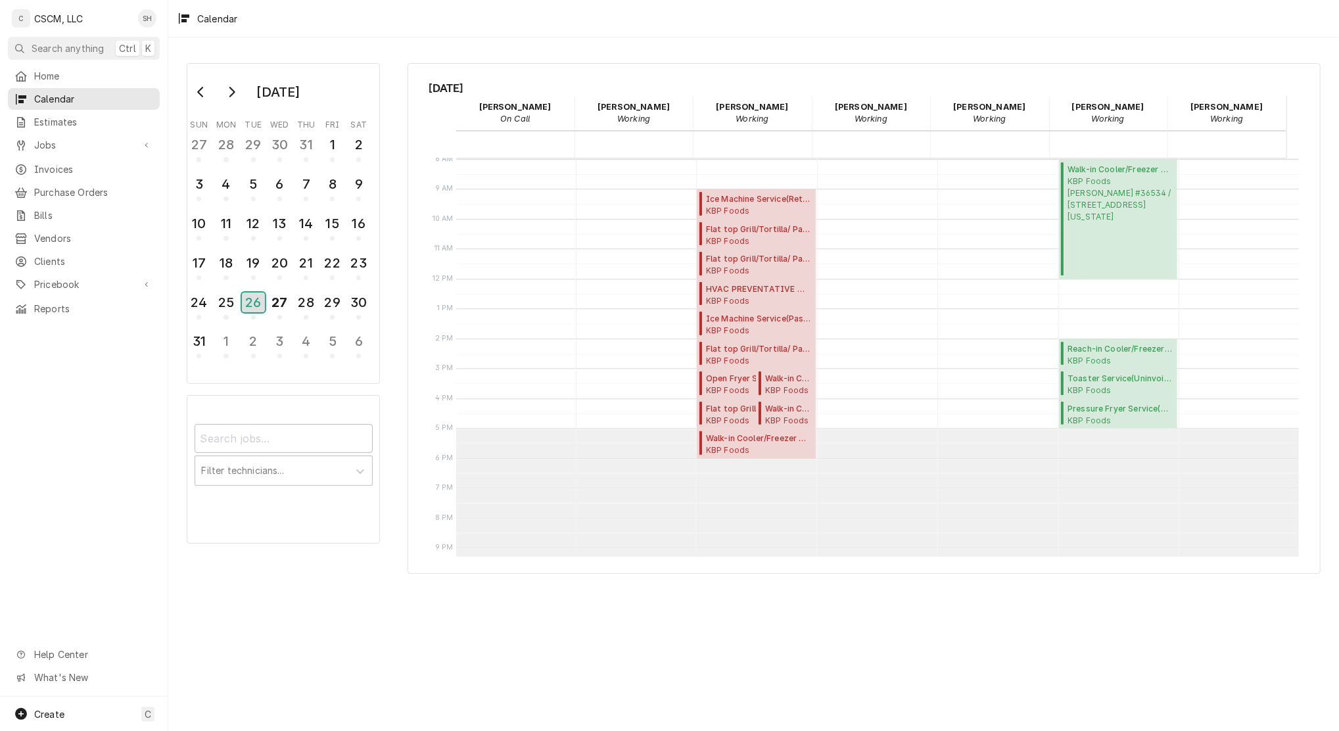
click at [256, 300] on div "26" at bounding box center [253, 303] width 23 height 20
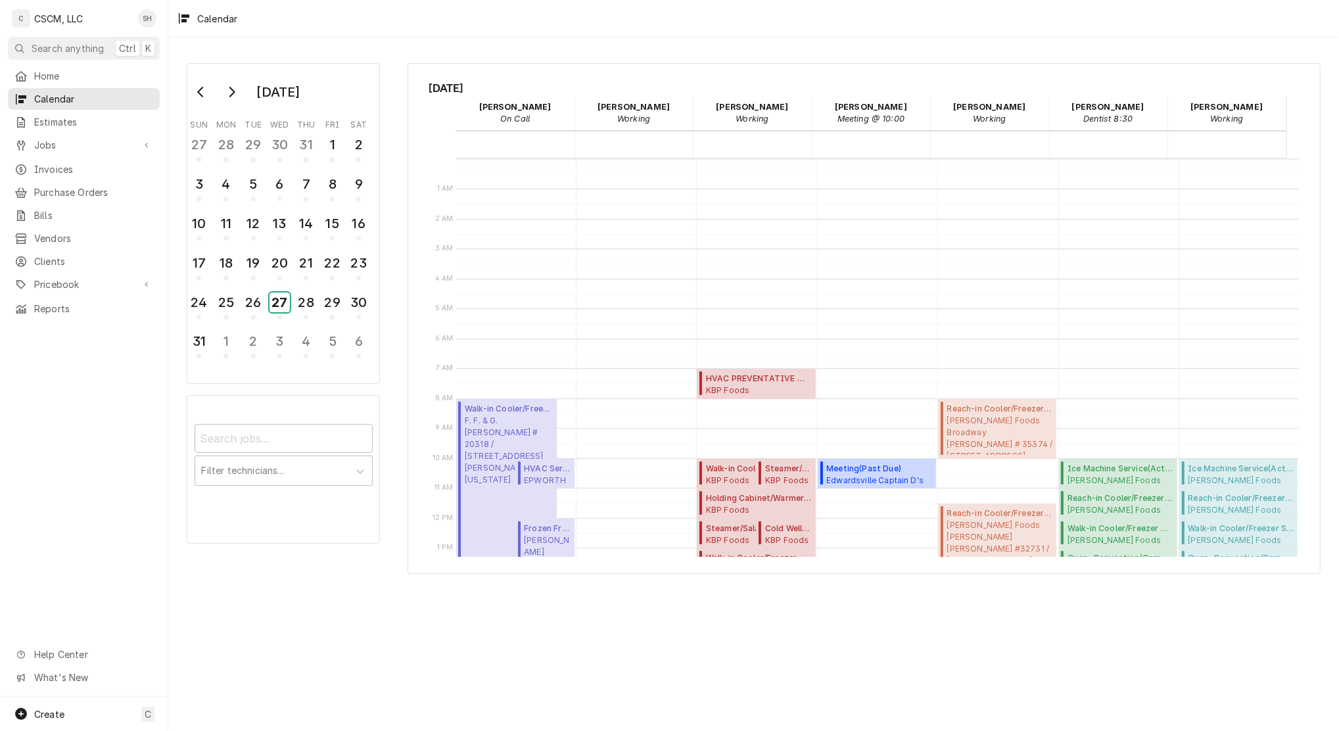
click at [281, 306] on div "27" at bounding box center [280, 303] width 20 height 20
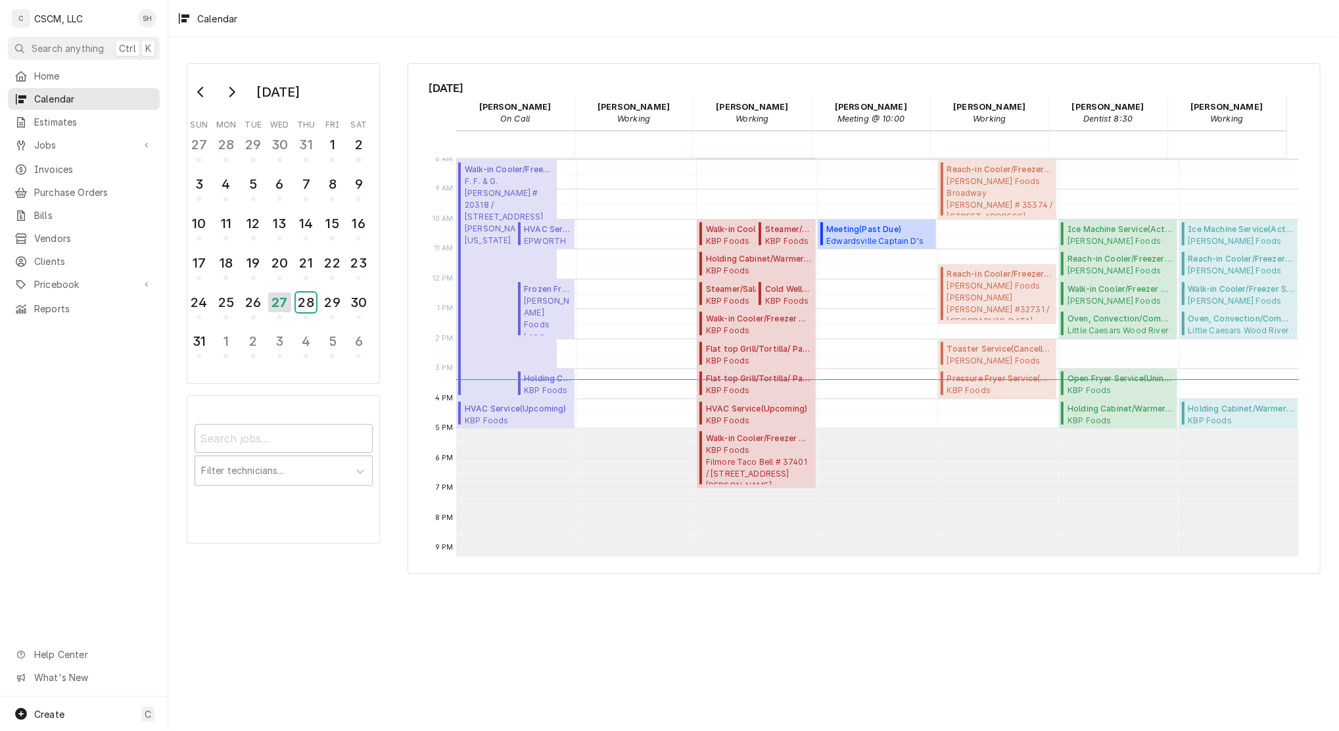
click at [310, 293] on div "28" at bounding box center [306, 303] width 20 height 20
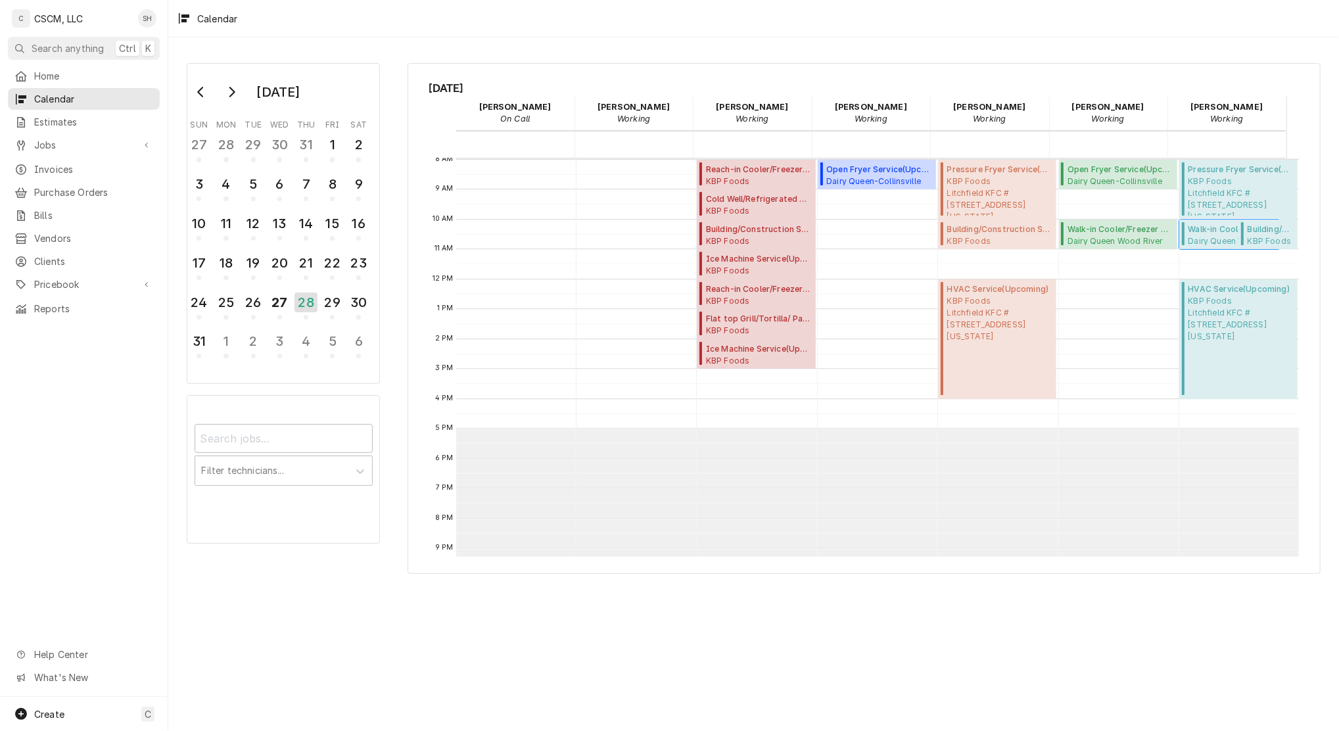
click at [1205, 235] on span "Dairy Queen Wood River 1288 E. Edwardsville, Wood River, Illinois 62095" at bounding box center [1232, 240] width 88 height 11
click at [592, 18] on div "Calendar" at bounding box center [753, 18] width 1171 height 37
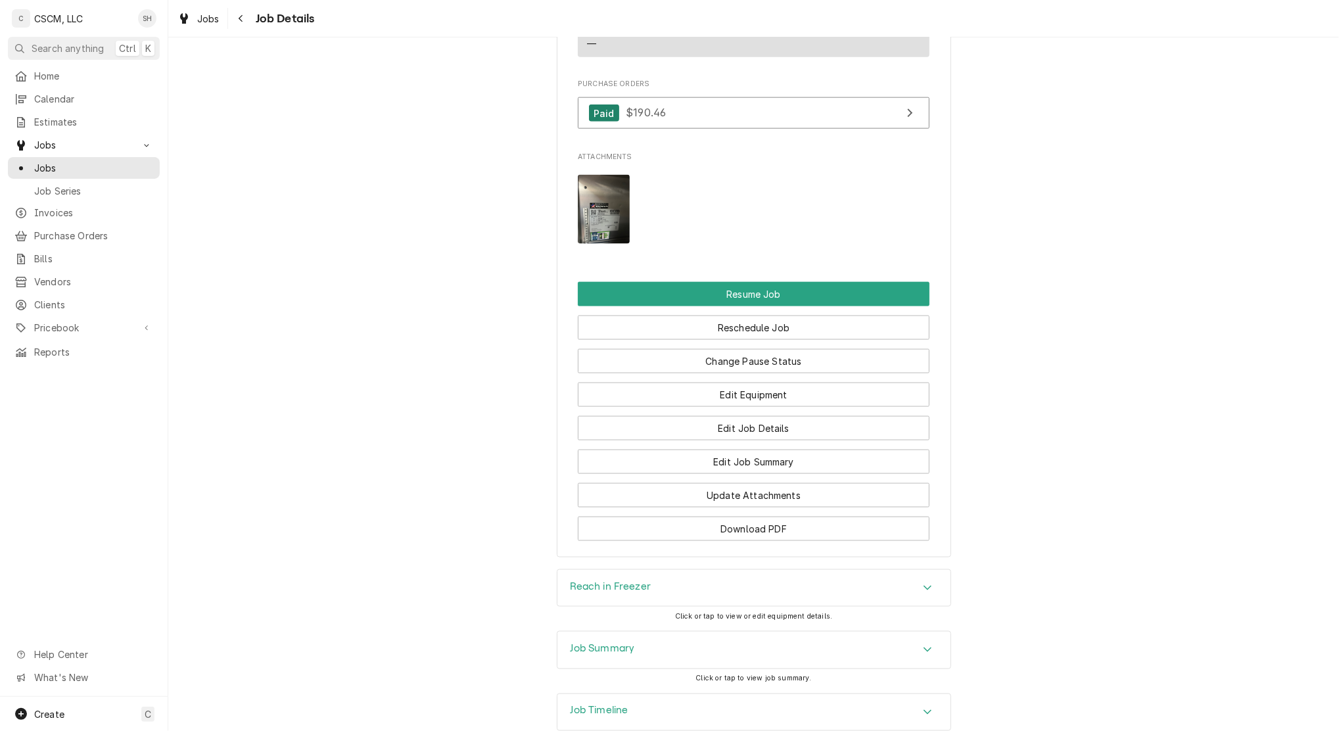
scroll to position [1465, 0]
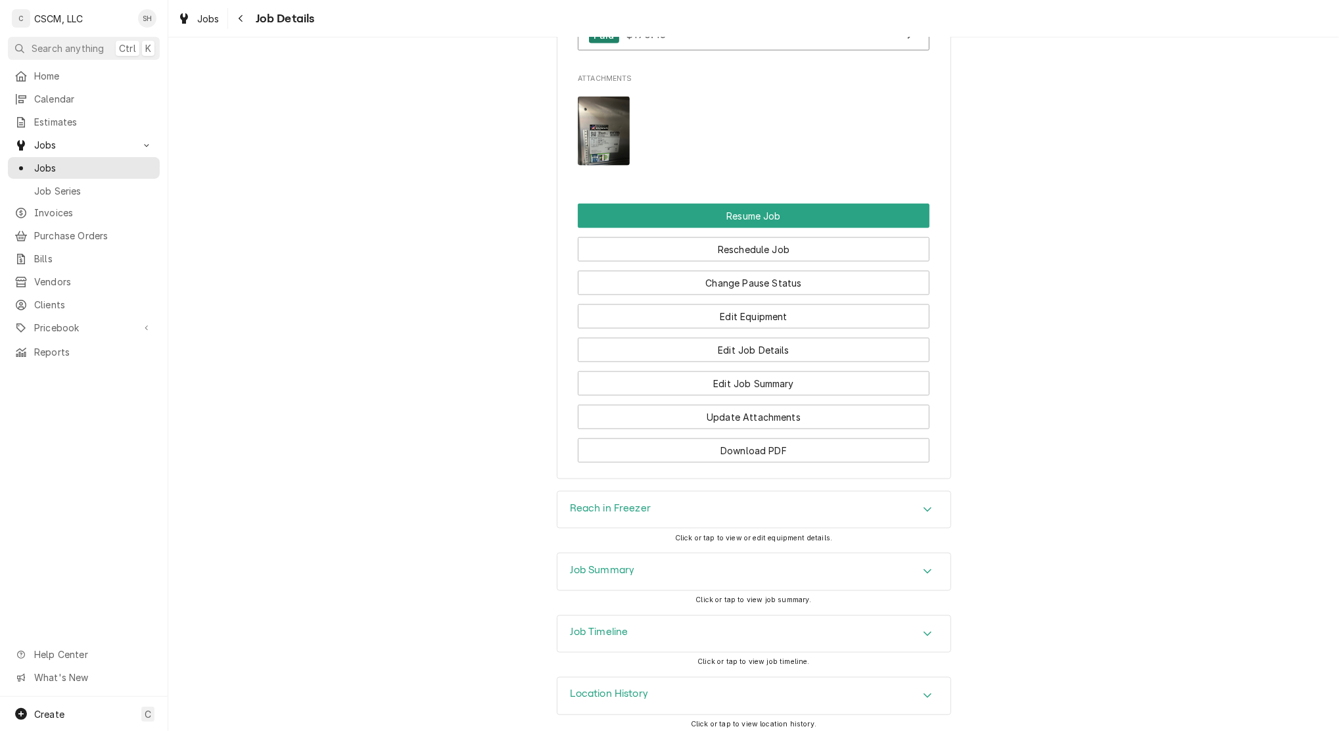
click at [811, 554] on div "Job Summary" at bounding box center [754, 572] width 393 height 37
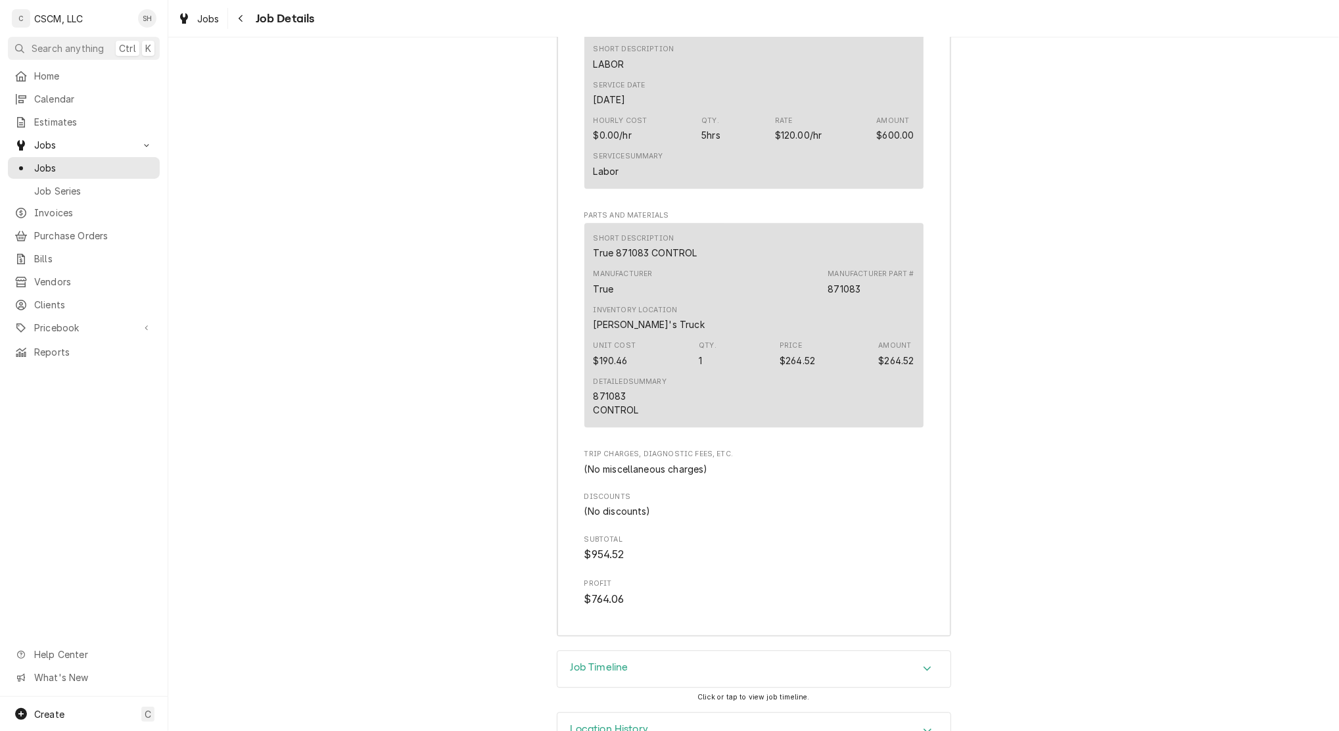
scroll to position [2547, 0]
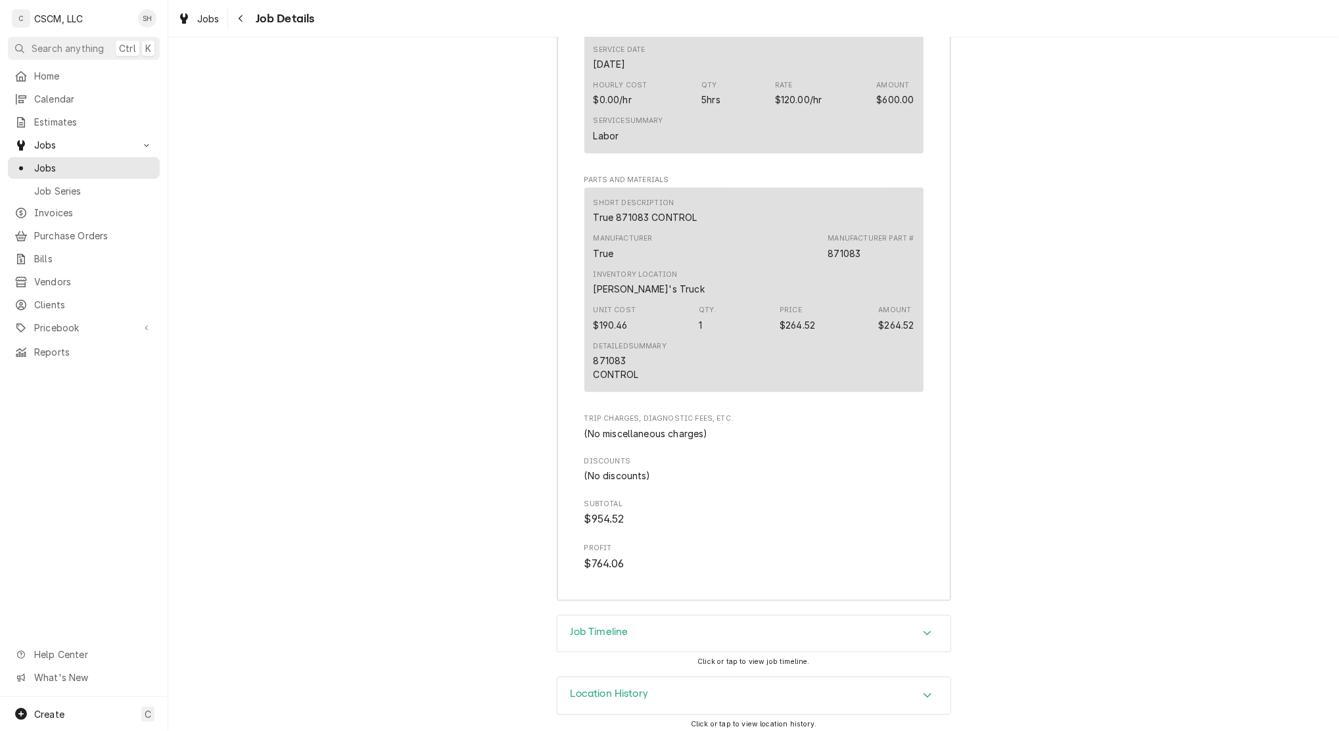
click at [923, 629] on icon "Accordion Header" at bounding box center [927, 633] width 9 height 11
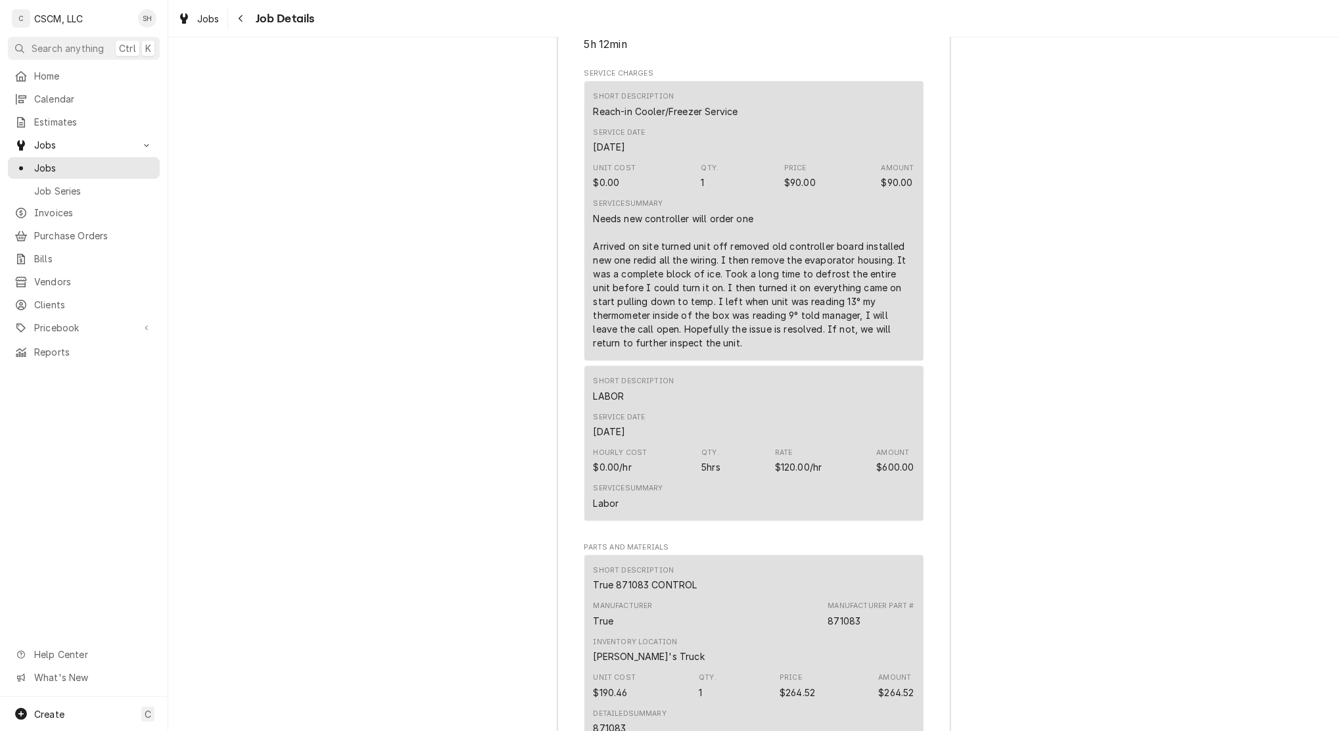
scroll to position [2178, 0]
click at [961, 348] on div "Job Summary Roopairs Job ID JOB-2062 Service Type Reach-in Cooler/Freezer Servi…" at bounding box center [753, 411] width 1171 height 1143
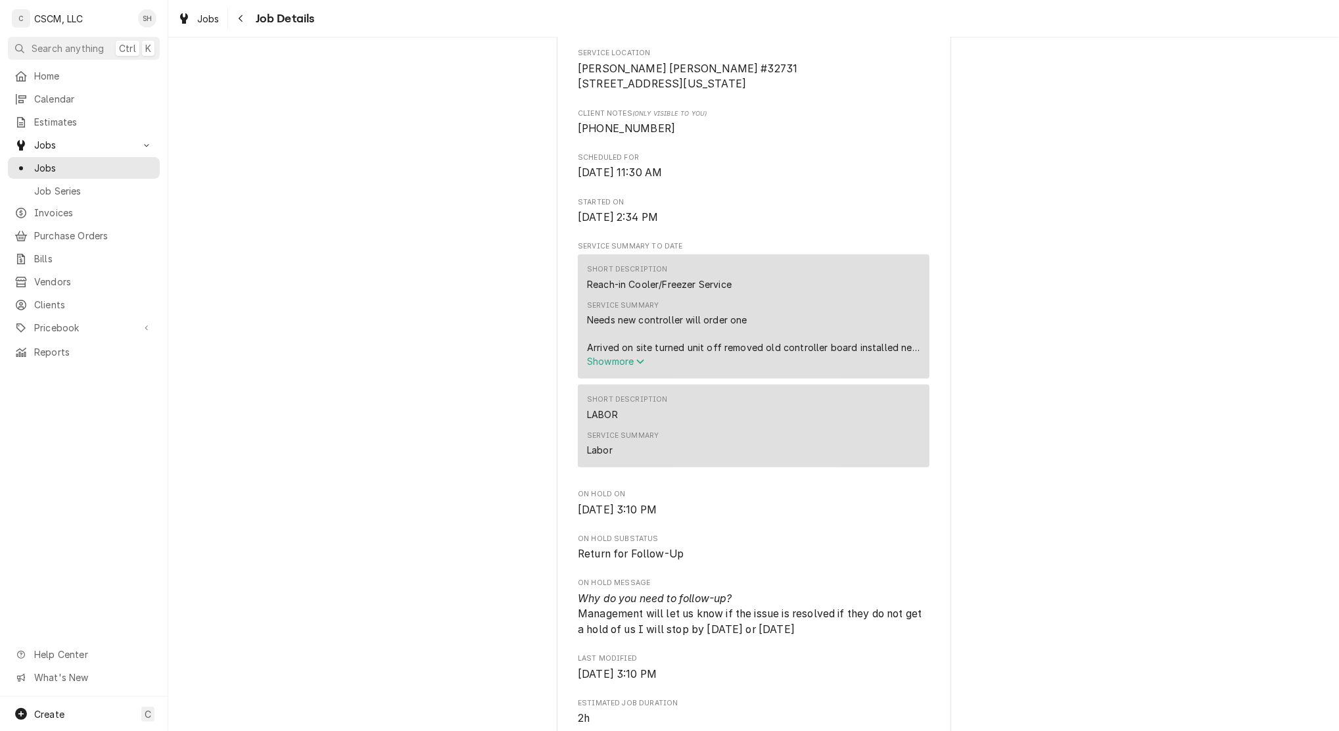
scroll to position [0, 0]
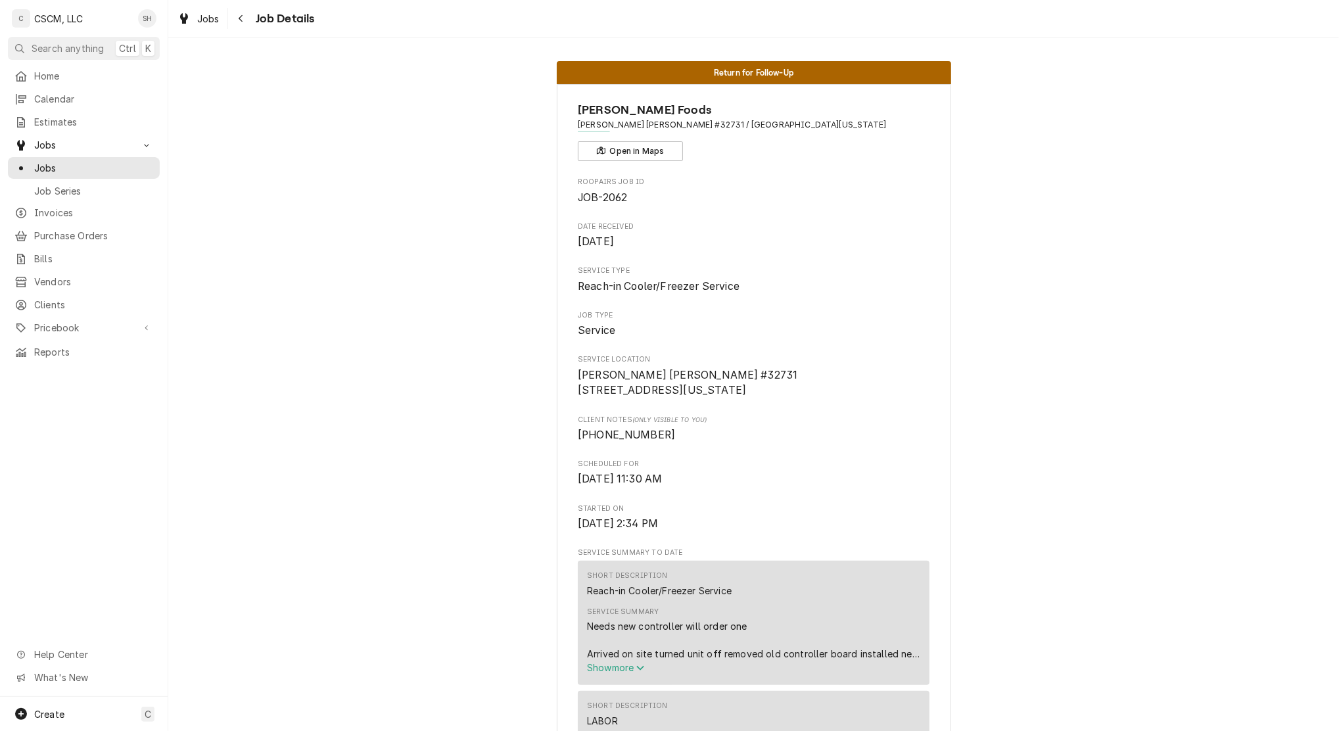
click at [241, 23] on div "Navigate back" at bounding box center [241, 18] width 13 height 13
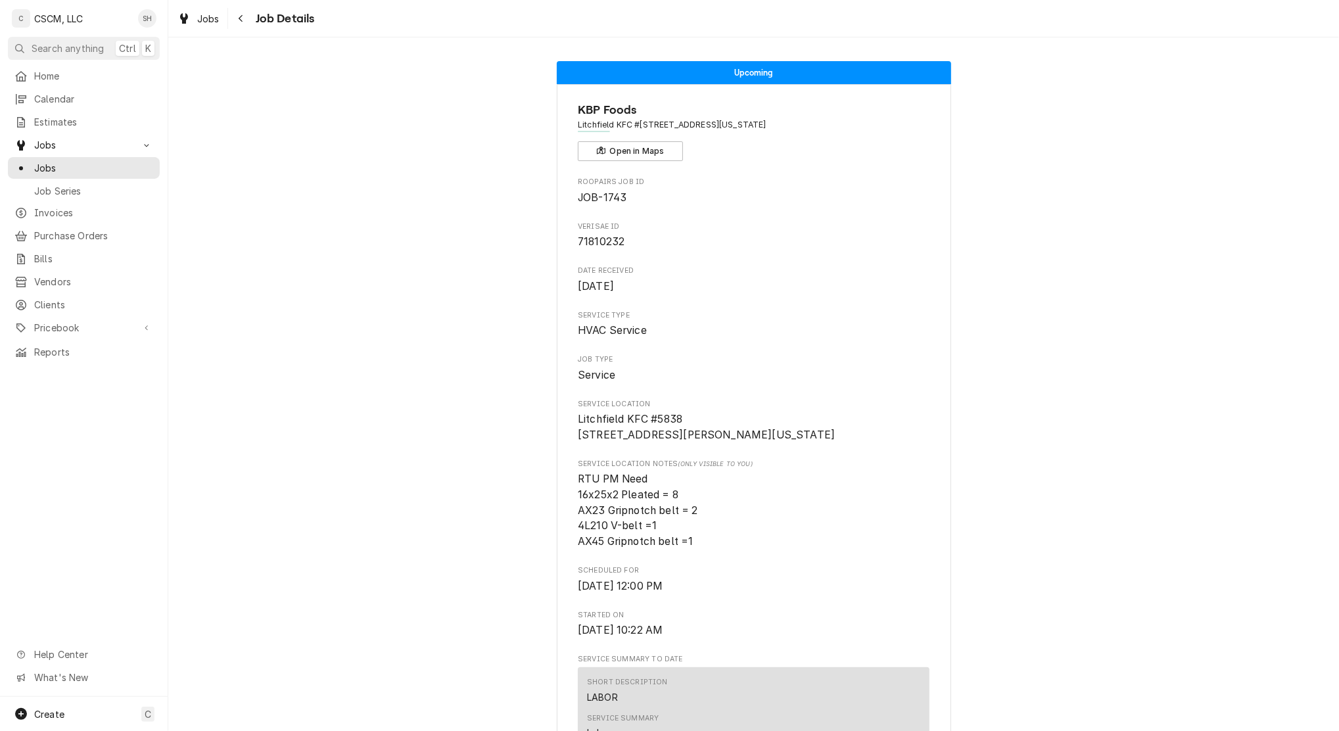
scroll to position [3274, 0]
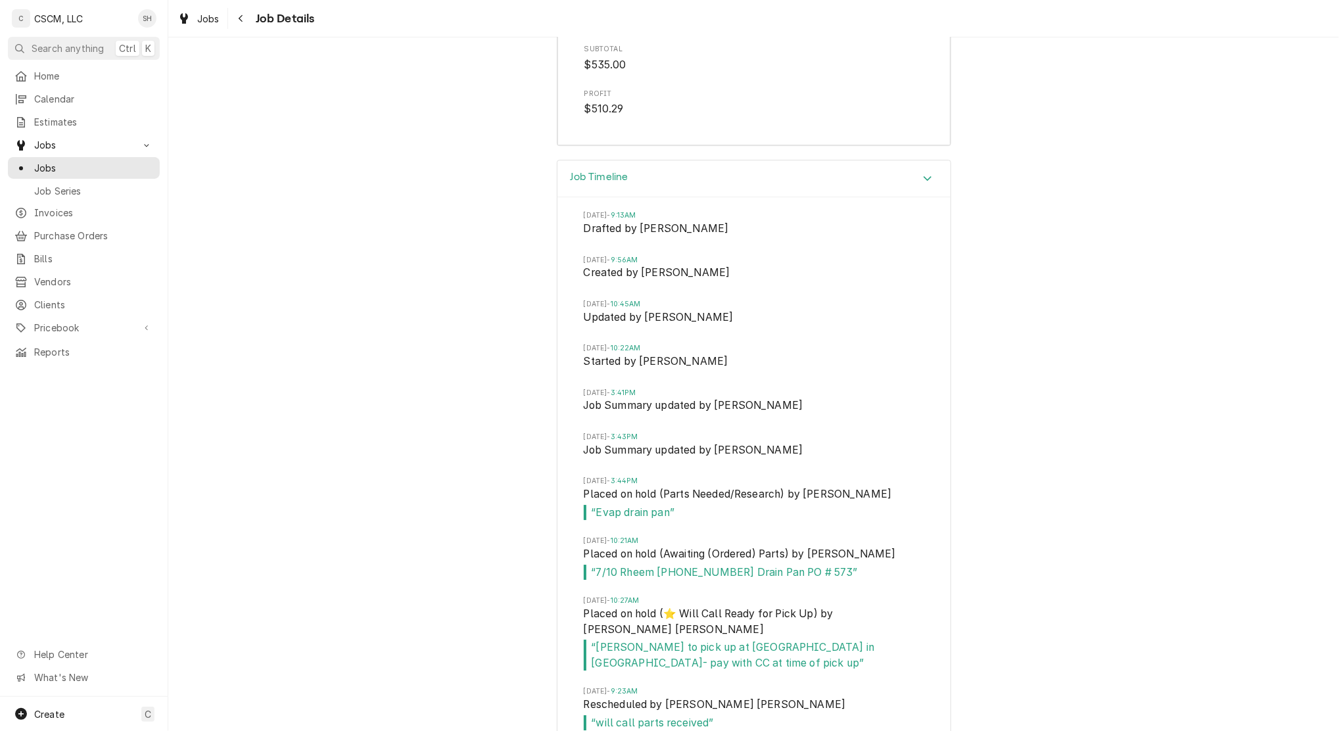
click at [426, 238] on div "Job Timeline Mon, Jul 7, 2025 - 9:13AM Drafted by Zackary Bain Mon, Jul 7, 2025…" at bounding box center [753, 497] width 1171 height 675
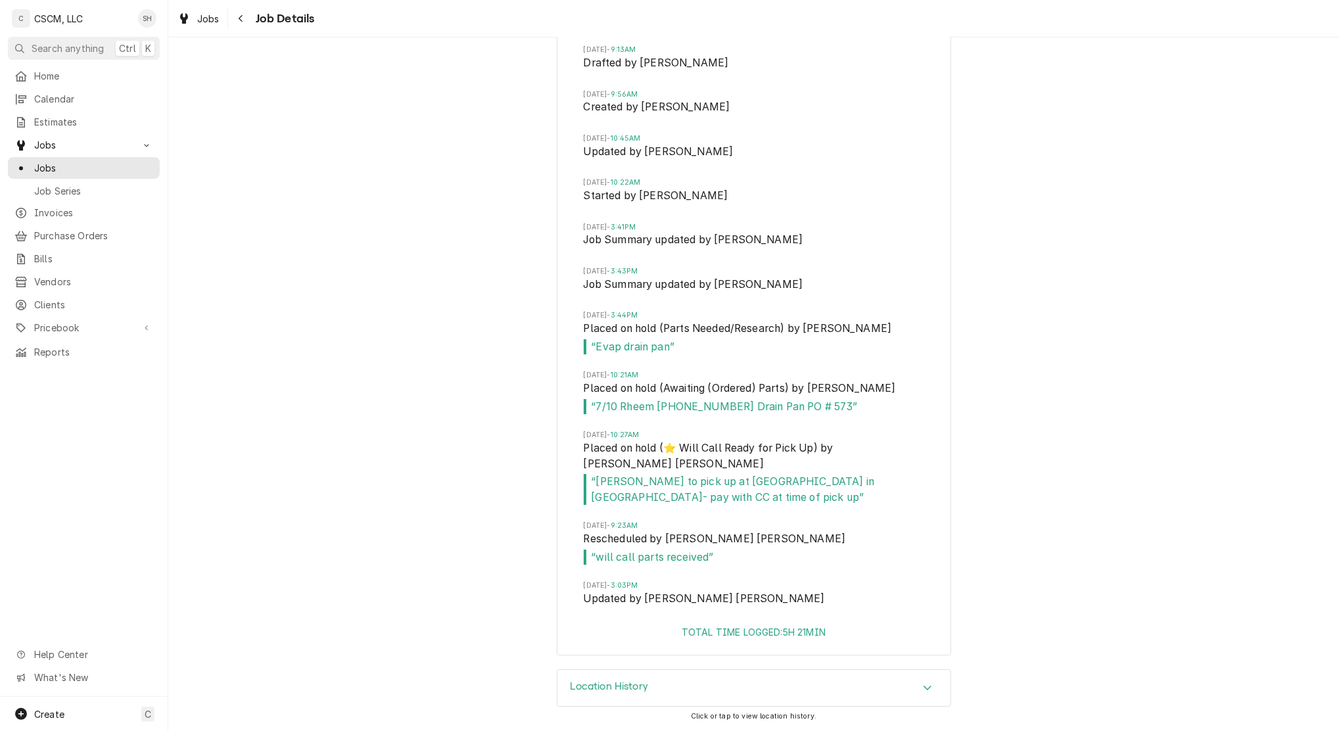
scroll to position [3453, 0]
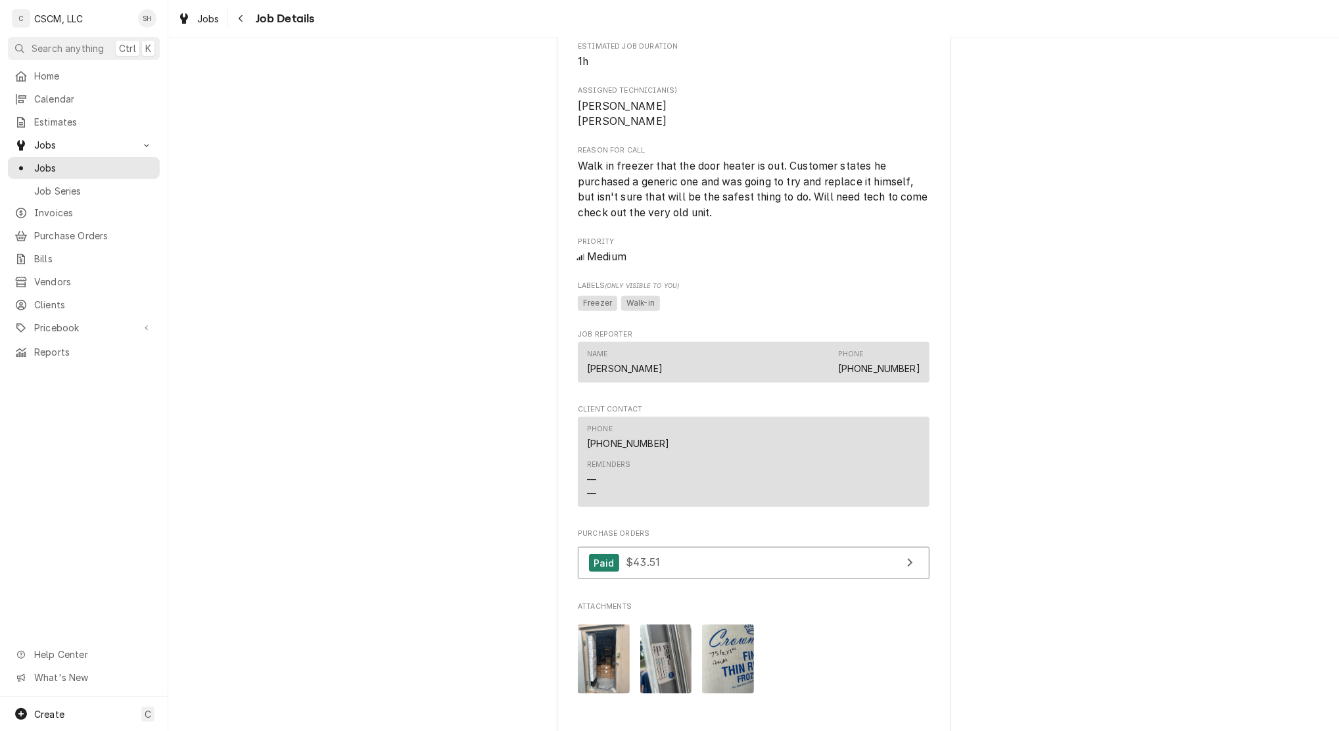
scroll to position [1250, 0]
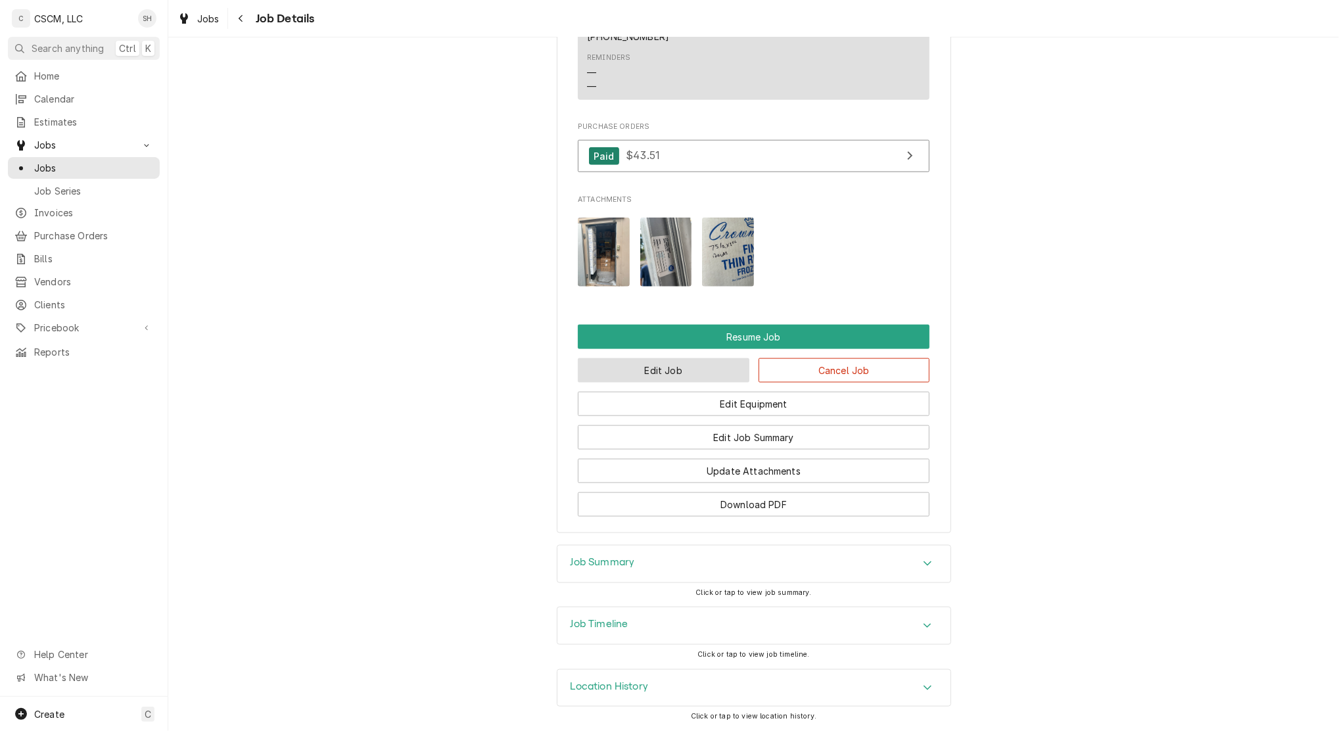
click at [712, 369] on button "Edit Job" at bounding box center [664, 370] width 172 height 24
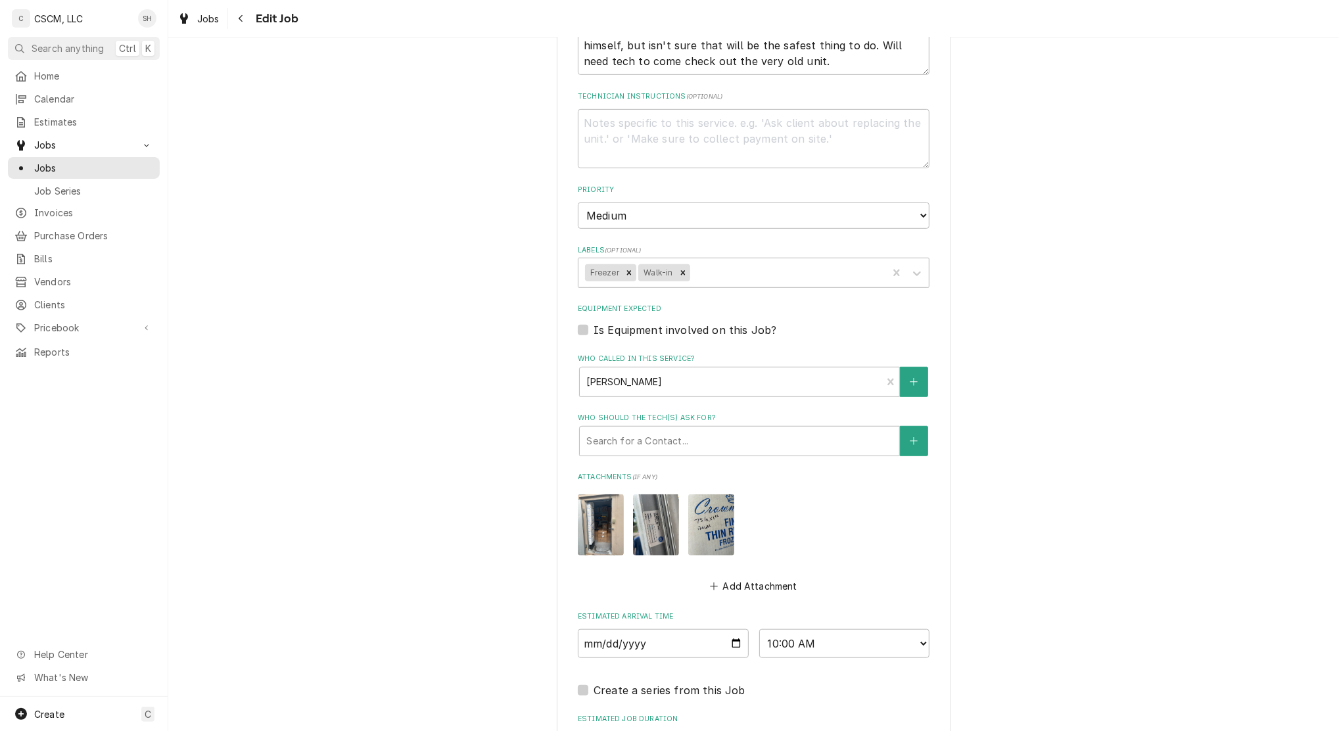
scroll to position [714, 0]
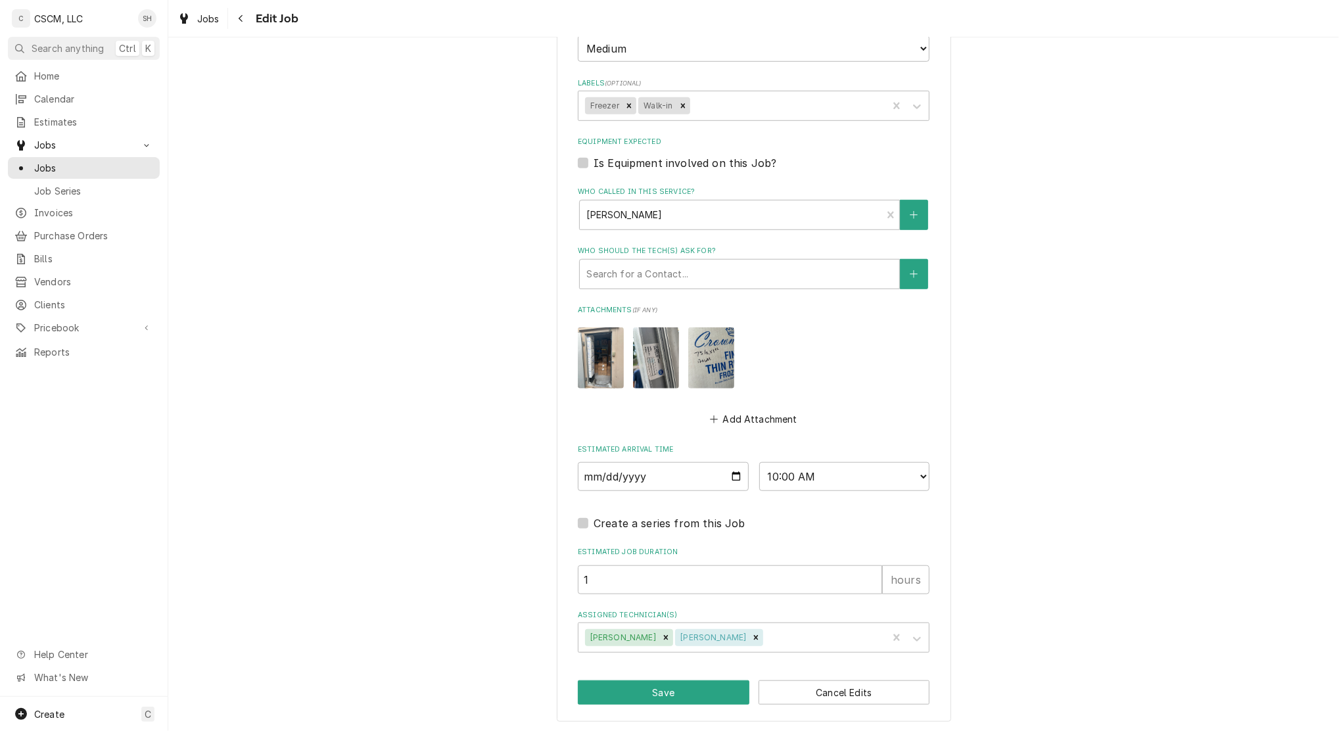
click at [749, 640] on div "Remove Zackary Bain" at bounding box center [756, 637] width 14 height 17
click at [674, 690] on button "Save" at bounding box center [664, 693] width 172 height 24
type textarea "x"
